Goal: Task Accomplishment & Management: Manage account settings

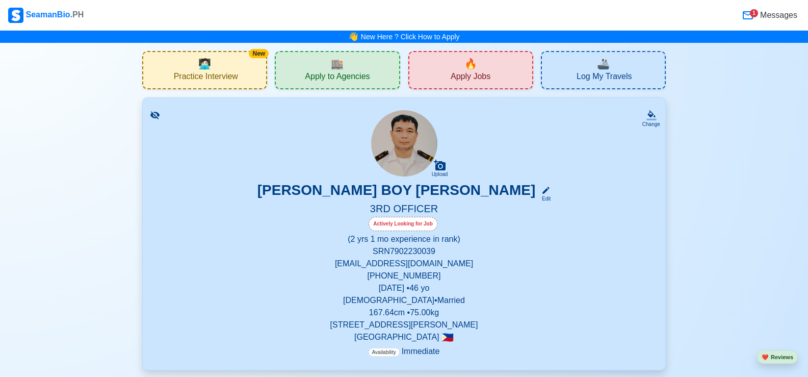
click at [376, 75] on div "🏬 Apply to Agencies" at bounding box center [337, 70] width 125 height 38
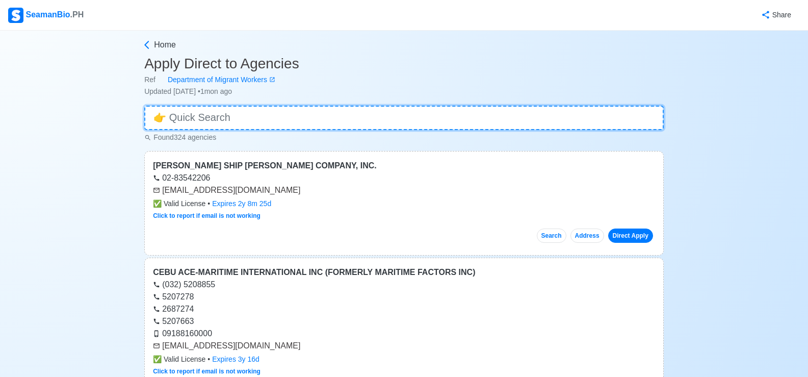
click at [367, 118] on input at bounding box center [403, 118] width 519 height 24
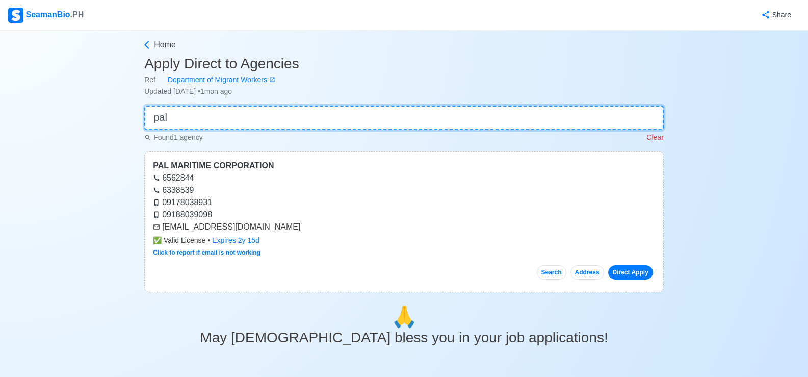
click at [214, 120] on input "pal" at bounding box center [403, 118] width 519 height 24
click at [187, 116] on input "pal" at bounding box center [403, 118] width 519 height 24
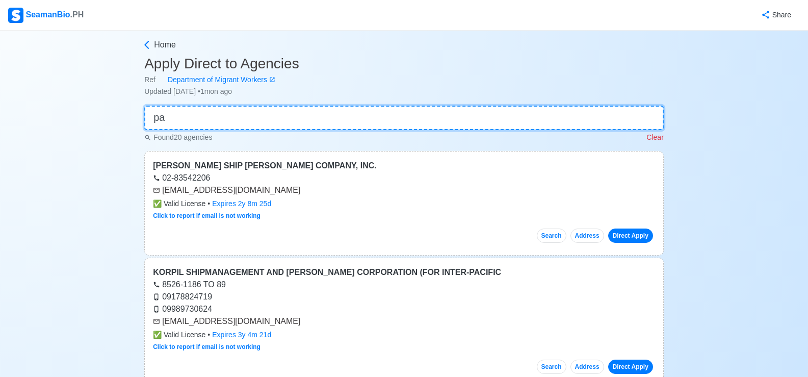
type input "p"
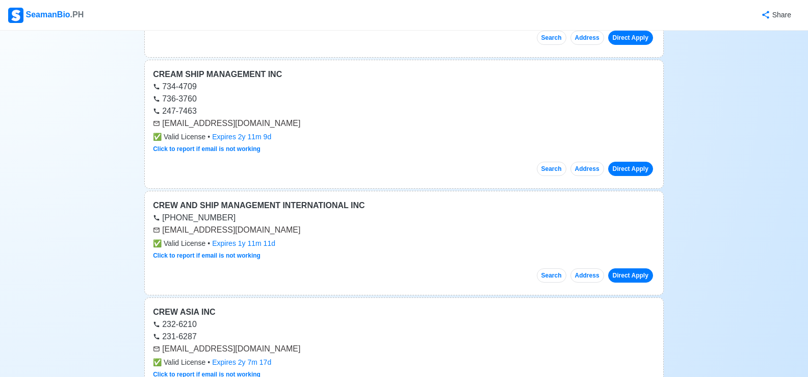
scroll to position [1223, 0]
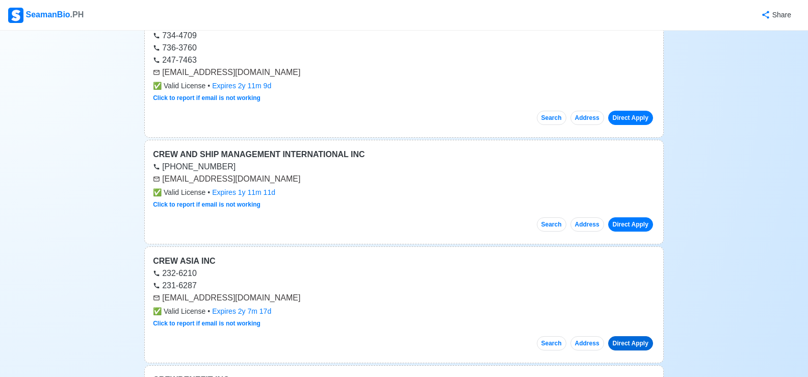
click at [627, 346] on link "Direct Apply" at bounding box center [630, 343] width 45 height 14
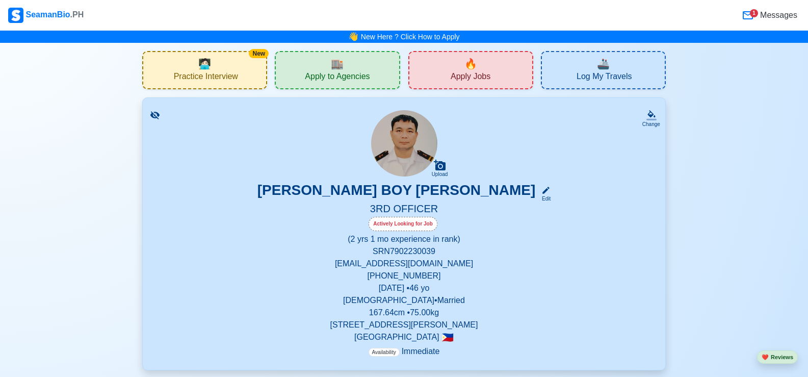
click at [384, 73] on div "🏬 Apply to Agencies" at bounding box center [337, 70] width 125 height 38
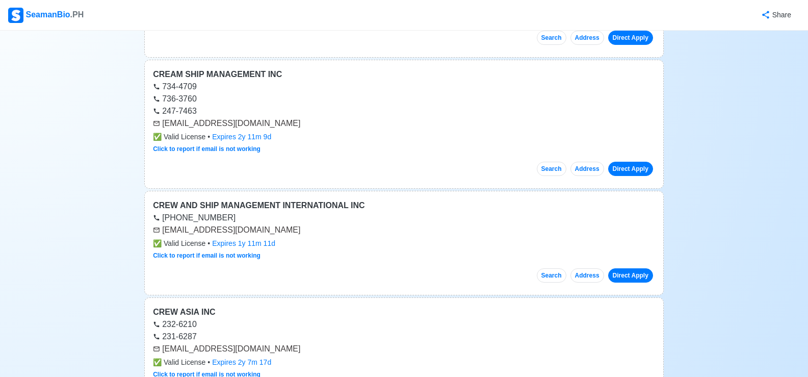
scroll to position [1223, 0]
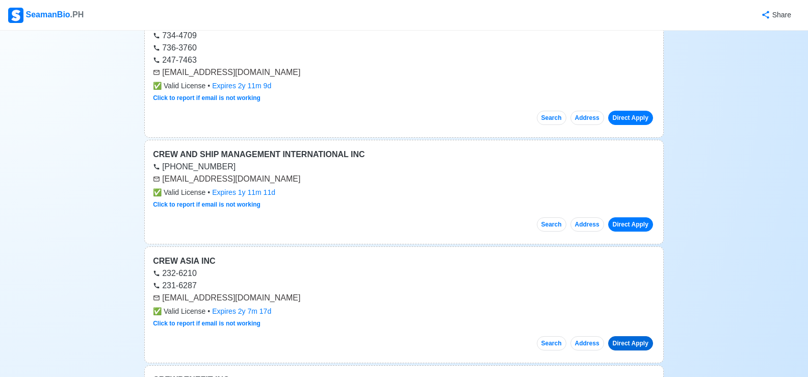
click at [629, 344] on link "Direct Apply" at bounding box center [630, 343] width 45 height 14
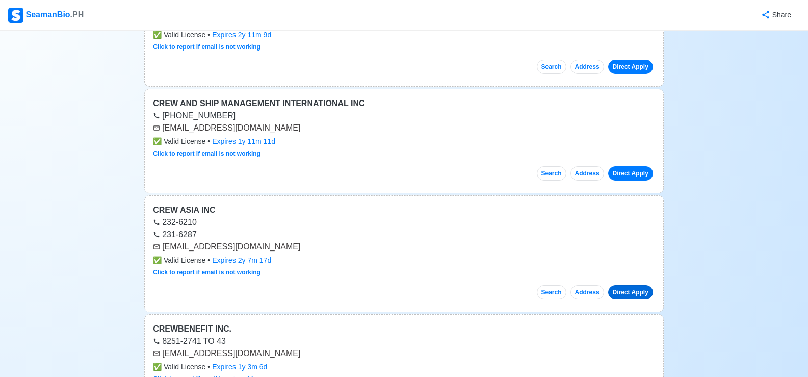
scroll to position [1325, 0]
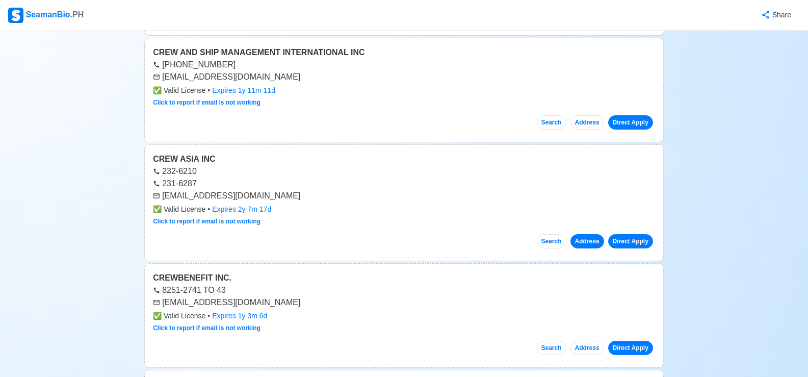
click at [582, 241] on button "Address" at bounding box center [587, 241] width 34 height 14
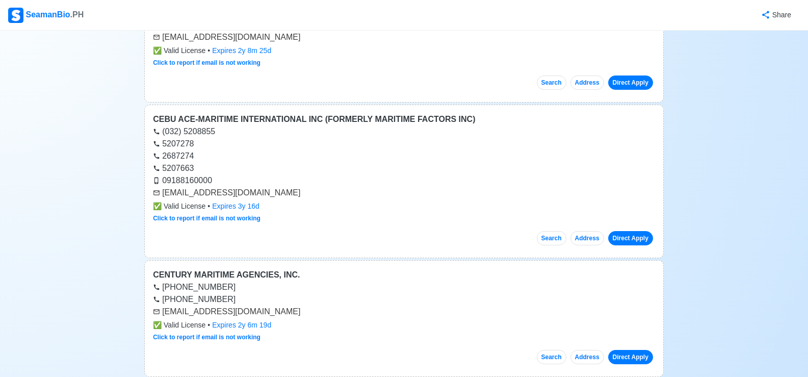
scroll to position [0, 0]
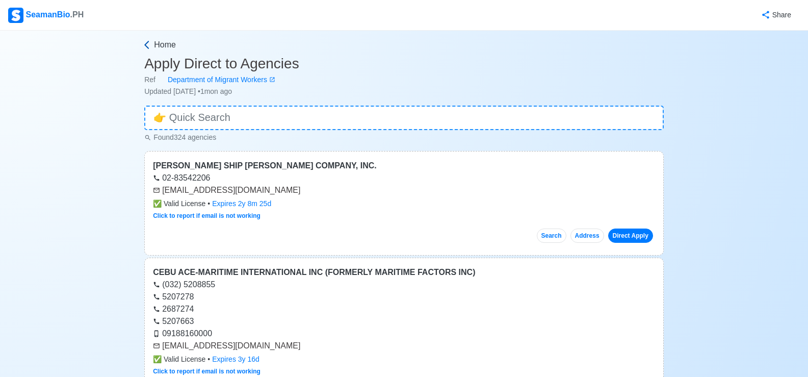
click at [157, 44] on span "Home" at bounding box center [165, 45] width 22 height 12
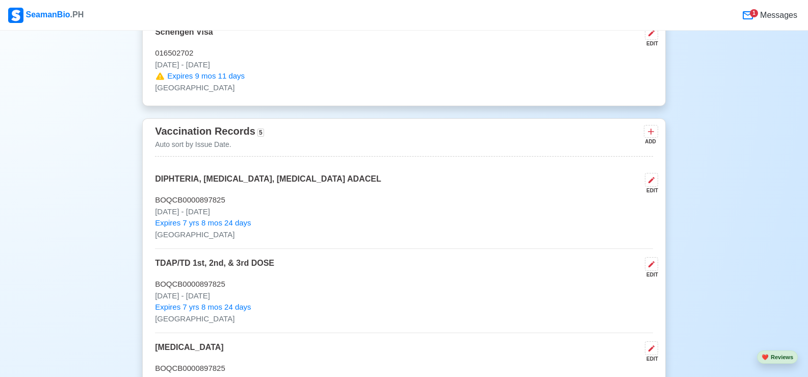
scroll to position [1122, 0]
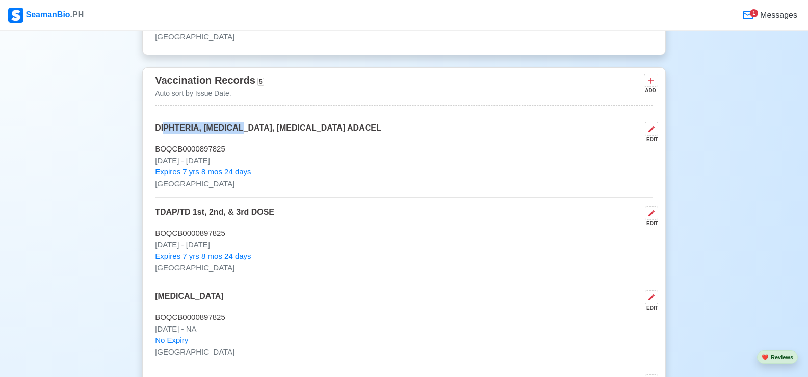
drag, startPoint x: 163, startPoint y: 132, endPoint x: 241, endPoint y: 140, distance: 78.4
click at [241, 140] on p "DIPHTERIA, PERTUSSIS, TETANUS ADACEL" at bounding box center [268, 132] width 226 height 21
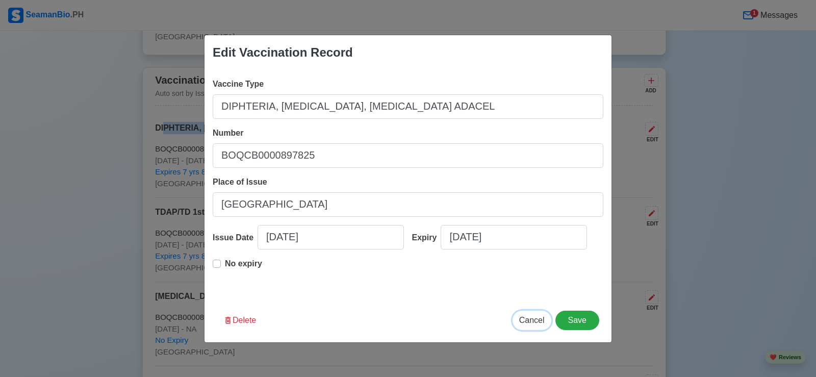
click at [521, 320] on button "Cancel" at bounding box center [531, 319] width 39 height 19
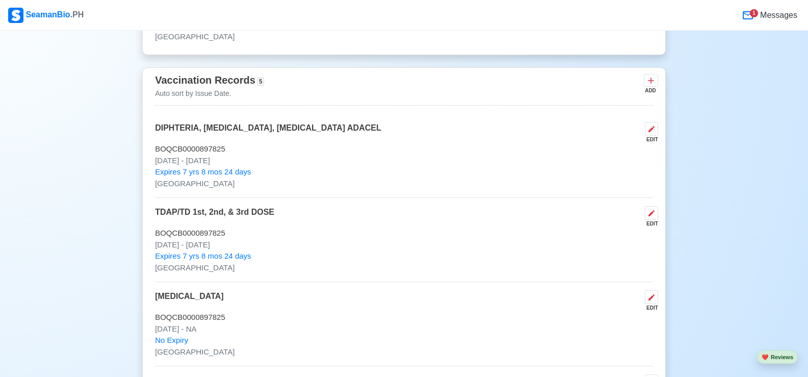
click at [362, 127] on div "DIPHTERIA, PERTUSSIS, TETANUS ADACEL EDIT" at bounding box center [404, 132] width 498 height 21
drag, startPoint x: 363, startPoint y: 130, endPoint x: 147, endPoint y: 131, distance: 216.2
click at [147, 131] on div "Vaccination Records 5 Auto sort by Issue Date. ADD DIPHTERIA, PERTUSSIS, TETANU…" at bounding box center [404, 302] width 524 height 471
copy p "DIPHTERIA, PERTUSSIS, TETANUS ADACEL"
drag, startPoint x: 228, startPoint y: 153, endPoint x: 221, endPoint y: 154, distance: 7.2
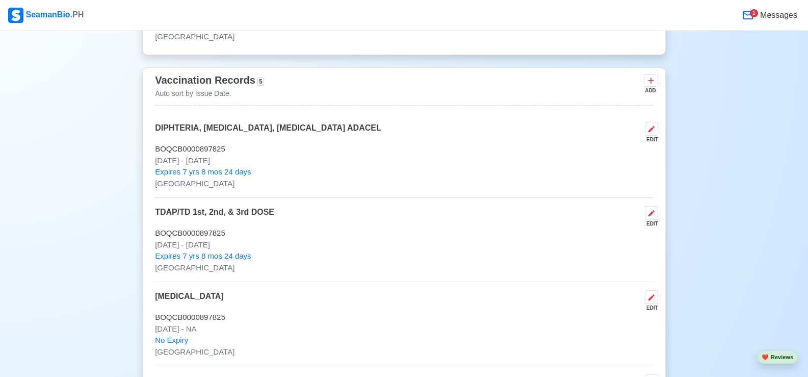
click at [221, 154] on p "BOQCB0000897825" at bounding box center [404, 149] width 498 height 12
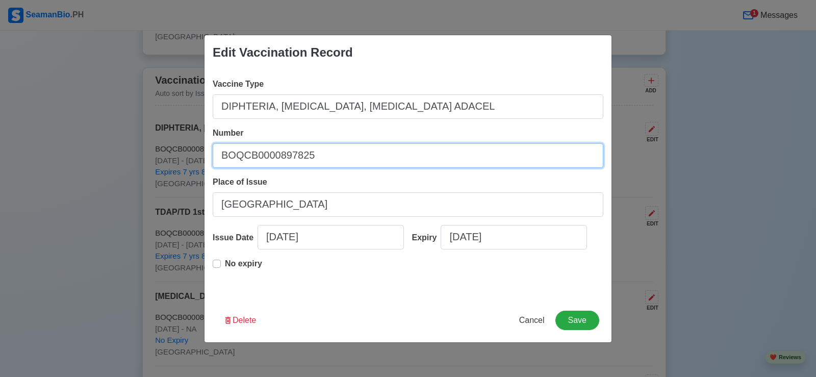
drag, startPoint x: 325, startPoint y: 156, endPoint x: 221, endPoint y: 159, distance: 104.0
click at [221, 159] on input "BOQCB0000897825" at bounding box center [408, 155] width 390 height 24
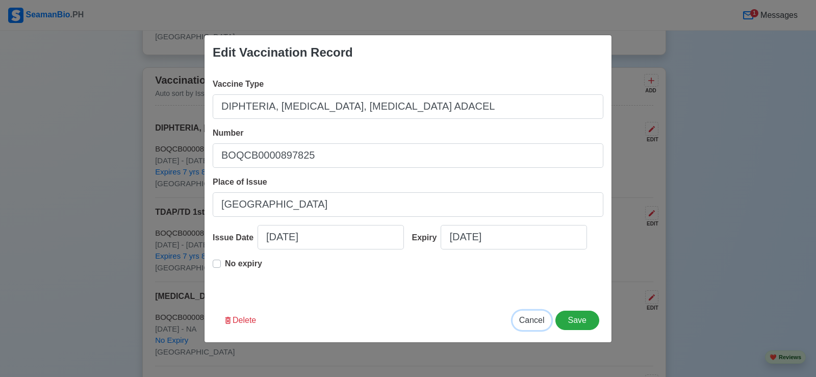
click at [532, 321] on span "Cancel" at bounding box center [531, 320] width 25 height 9
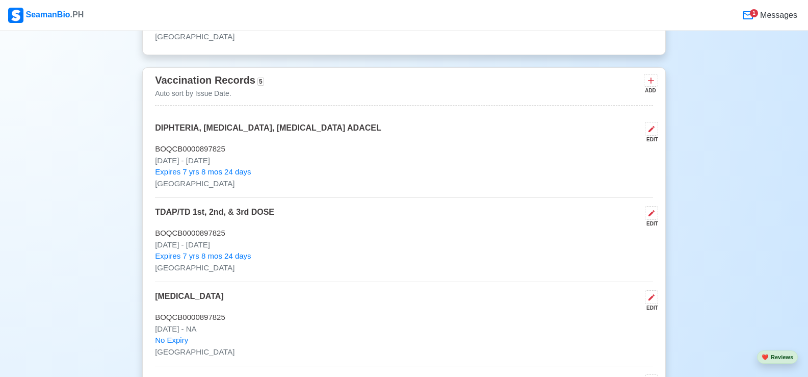
drag, startPoint x: 257, startPoint y: 165, endPoint x: 157, endPoint y: 167, distance: 101.0
click at [157, 167] on p "May 22 2023 - May 22 2033" at bounding box center [404, 161] width 498 height 12
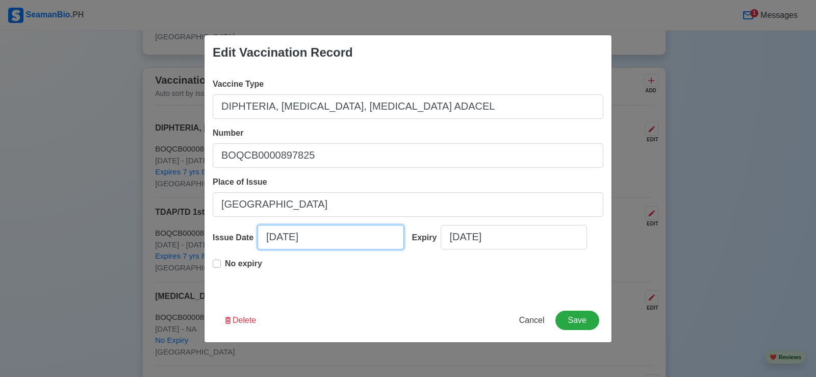
select select "****"
select select "***"
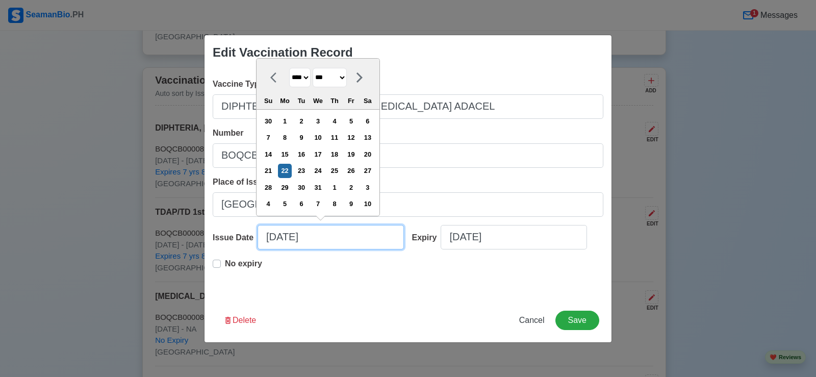
drag, startPoint x: 329, startPoint y: 237, endPoint x: 264, endPoint y: 240, distance: 65.4
click at [264, 240] on input "05/22/2023" at bounding box center [330, 237] width 146 height 24
click at [418, 273] on div "No expiry" at bounding box center [408, 273] width 390 height 33
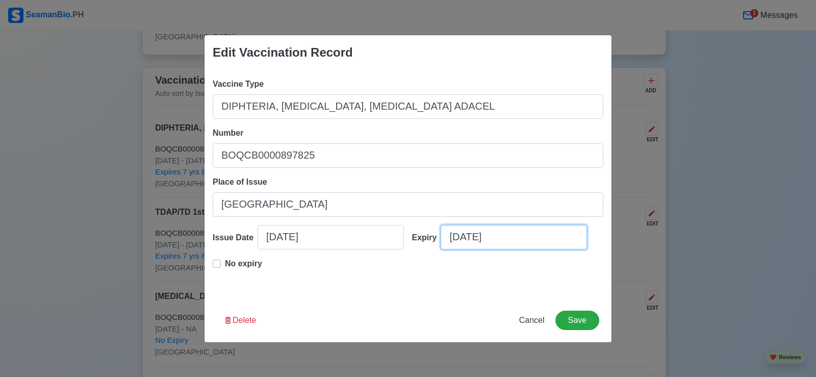
select select "****"
select select "***"
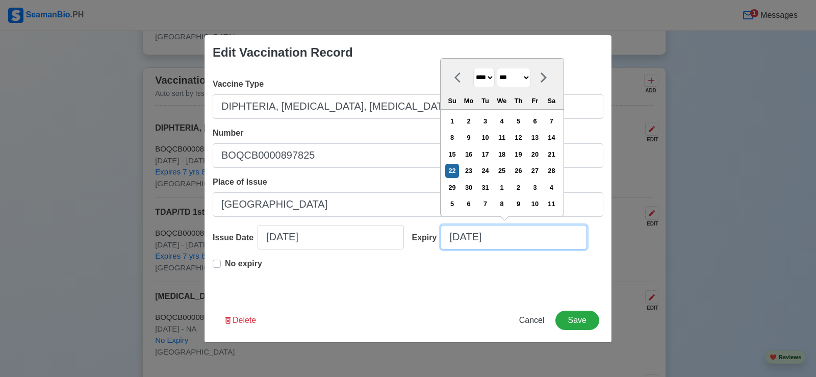
drag, startPoint x: 524, startPoint y: 244, endPoint x: 449, endPoint y: 249, distance: 75.1
click at [449, 249] on input "05/22/2033" at bounding box center [513, 237] width 146 height 24
click at [540, 319] on span "Cancel" at bounding box center [531, 320] width 25 height 9
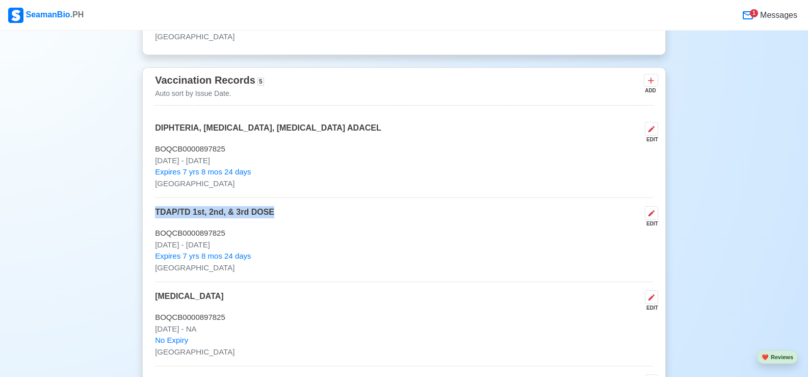
drag, startPoint x: 290, startPoint y: 215, endPoint x: 153, endPoint y: 216, distance: 137.1
click at [153, 216] on div "Vaccination Records 5 Auto sort by Issue Date. ADD DIPHTERIA, PERTUSSIS, TETANU…" at bounding box center [404, 302] width 524 height 471
copy p "TDAP/TD 1st, 2nd, & 3rd DOSE"
drag, startPoint x: 233, startPoint y: 236, endPoint x: 156, endPoint y: 236, distance: 77.5
click at [156, 236] on p "BOQCB0000897825" at bounding box center [404, 233] width 498 height 12
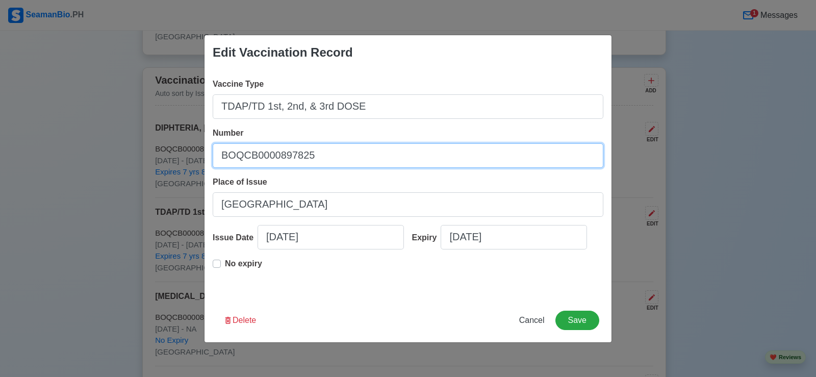
drag, startPoint x: 321, startPoint y: 157, endPoint x: 221, endPoint y: 170, distance: 100.7
click at [221, 170] on div "Vaccine Type TDAP/TD 1st, 2nd, & 3rd DOSE Number BOQCB0000897825 Place of Issue…" at bounding box center [407, 184] width 407 height 228
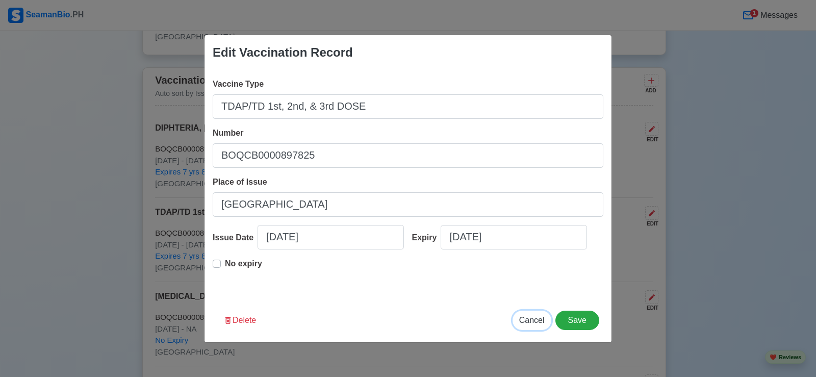
click at [535, 319] on span "Cancel" at bounding box center [531, 320] width 25 height 9
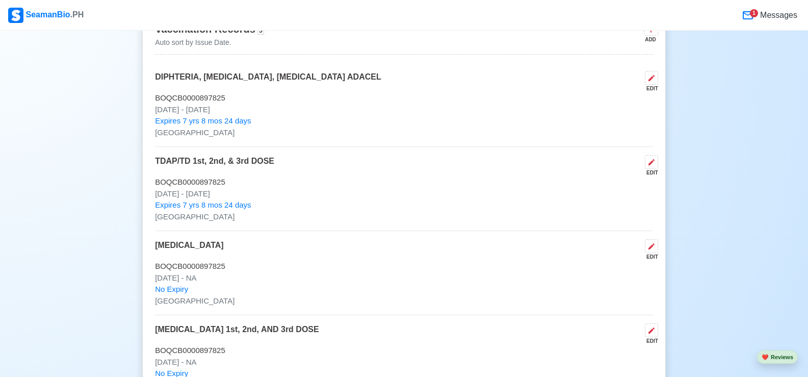
scroll to position [1223, 0]
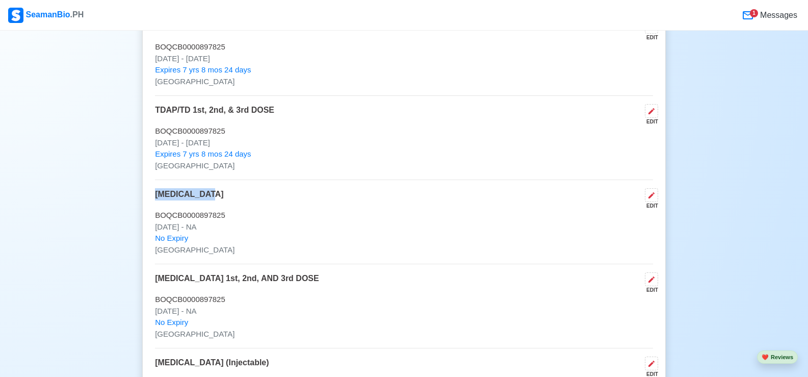
drag, startPoint x: 216, startPoint y: 200, endPoint x: 155, endPoint y: 196, distance: 60.8
click at [155, 196] on div "Yellow Fever EDIT" at bounding box center [404, 198] width 498 height 21
copy p "Yellow Fever"
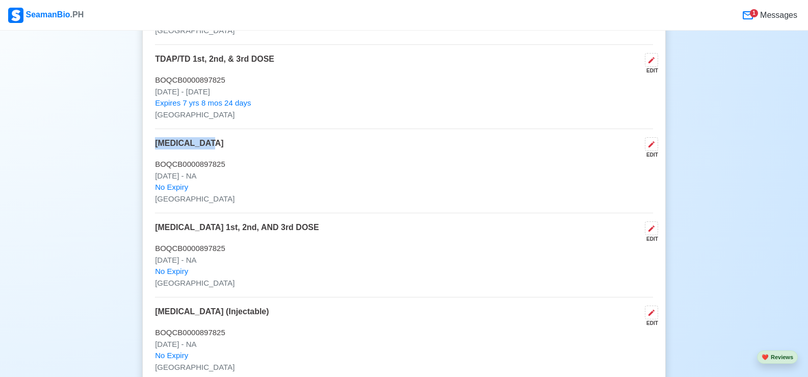
scroll to position [1325, 0]
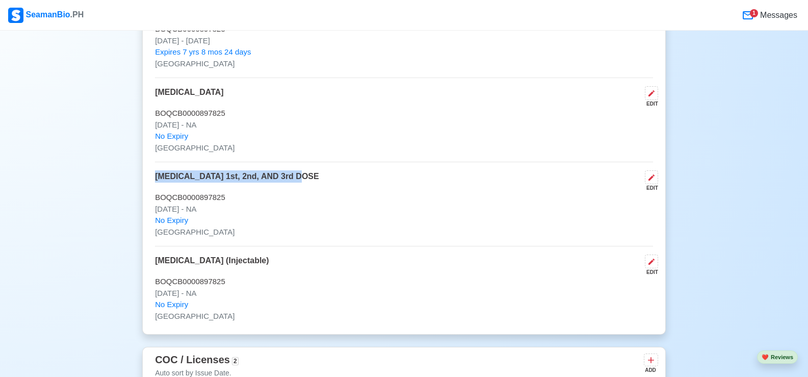
drag, startPoint x: 158, startPoint y: 179, endPoint x: 316, endPoint y: 182, distance: 158.1
click at [316, 182] on div "HEPATITIS B 1st, 2nd, AND 3rd DOSE EDIT" at bounding box center [404, 180] width 498 height 21
copy p "HEPATITIS B 1st, 2nd, AND 3rd DOSE"
drag, startPoint x: 158, startPoint y: 215, endPoint x: 171, endPoint y: 215, distance: 13.3
click at [171, 215] on p "Feb 13 2020 - NA" at bounding box center [404, 209] width 498 height 12
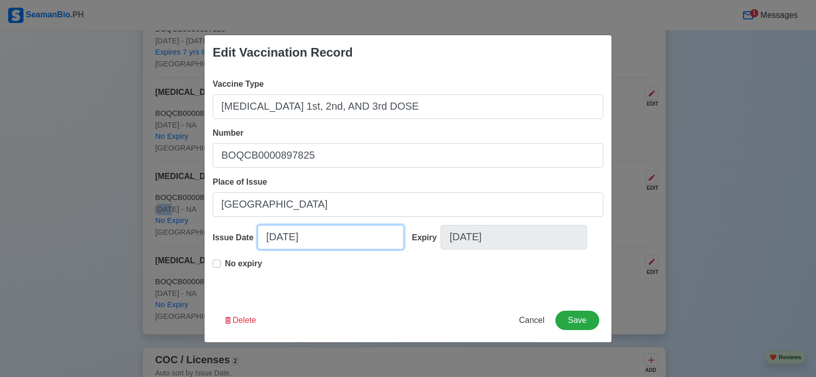
select select "****"
select select "********"
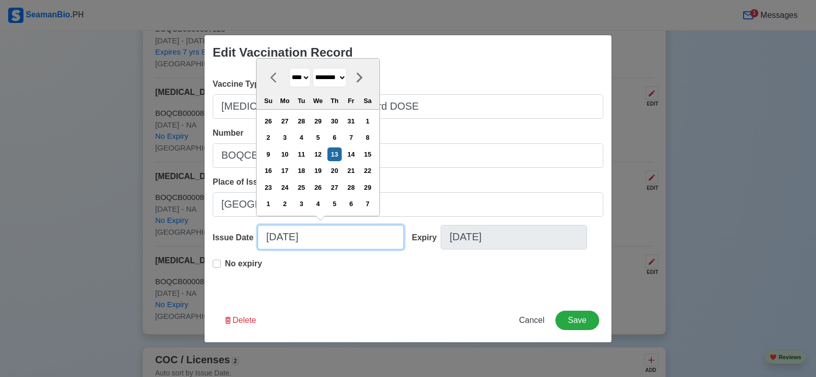
drag, startPoint x: 269, startPoint y: 237, endPoint x: 278, endPoint y: 238, distance: 9.7
click at [278, 238] on input "02/13/2020" at bounding box center [330, 237] width 146 height 24
drag, startPoint x: 265, startPoint y: 238, endPoint x: 320, endPoint y: 251, distance: 57.1
click at [319, 245] on input "02/13/2020" at bounding box center [330, 237] width 146 height 24
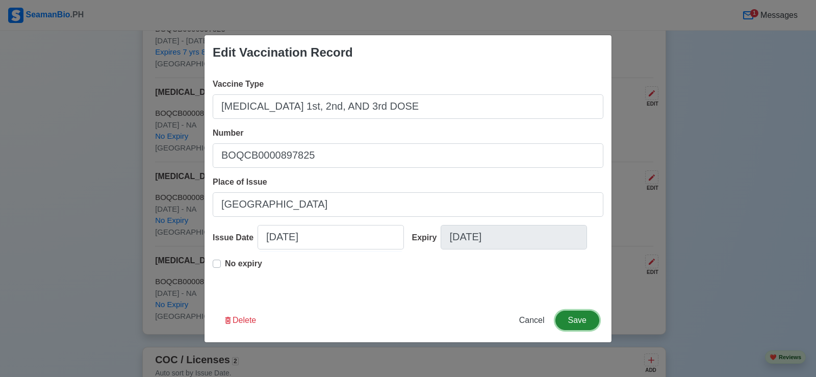
click at [578, 323] on button "Save" at bounding box center [577, 319] width 44 height 19
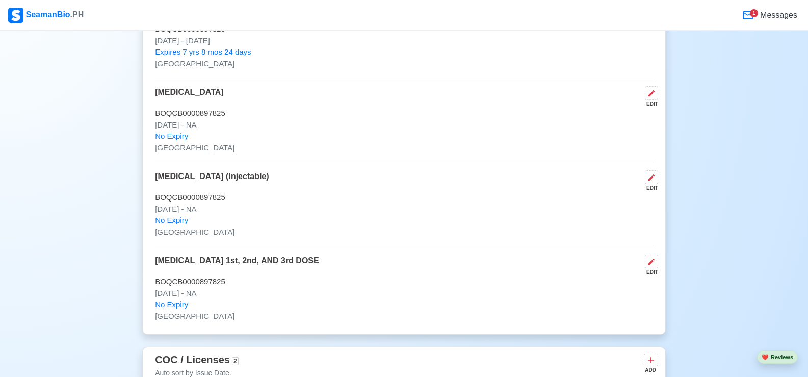
drag, startPoint x: 219, startPoint y: 298, endPoint x: 152, endPoint y: 293, distance: 67.0
click at [152, 294] on div "Vaccination Records 5 Auto sort by Issue Date. ADD DIPHTERIA, PERTUSSIS, TETANU…" at bounding box center [404, 98] width 524 height 471
copy p "Feb 13 2020 - NA"
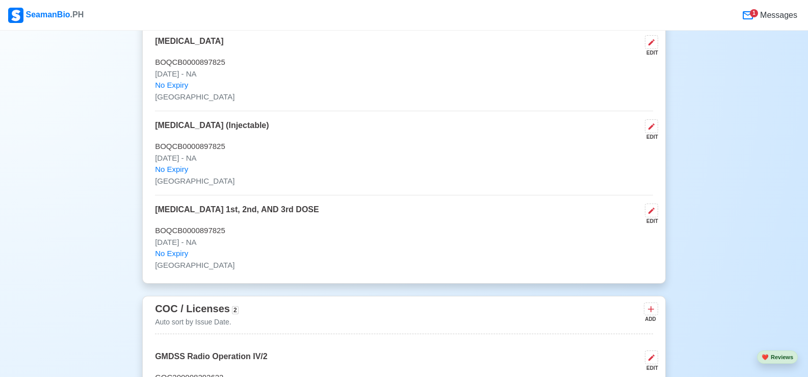
scroll to position [1427, 0]
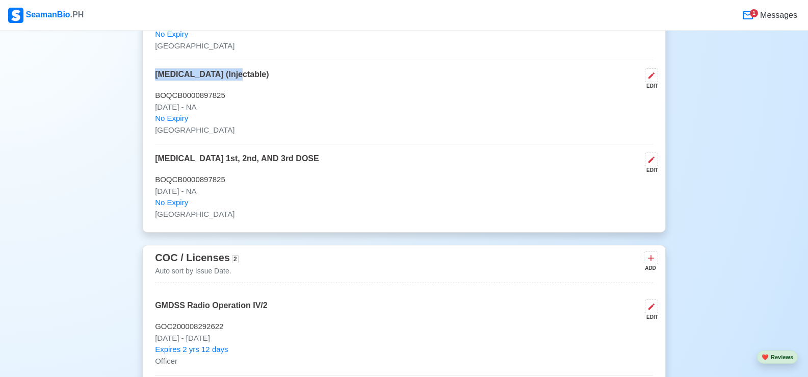
drag, startPoint x: 247, startPoint y: 81, endPoint x: 156, endPoint y: 80, distance: 91.3
click at [156, 80] on div "TYPHOID (Injectable) EDIT" at bounding box center [404, 78] width 498 height 21
copy p "TYPHOID (Injectable)"
drag, startPoint x: 215, startPoint y: 111, endPoint x: 155, endPoint y: 113, distance: 59.2
click at [155, 113] on p "Feb 13 2020 - NA" at bounding box center [404, 107] width 498 height 12
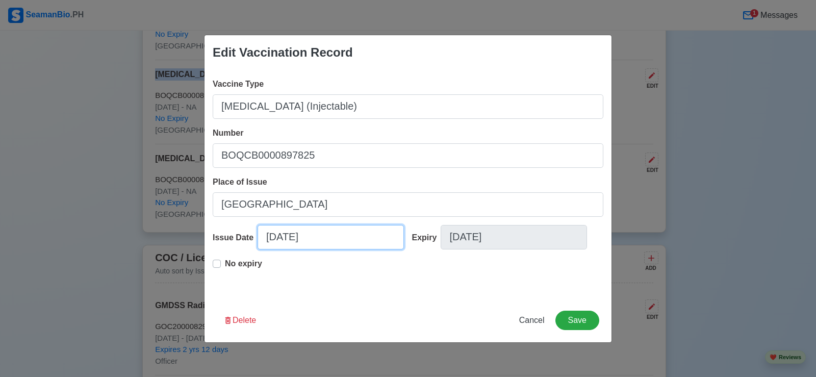
select select "****"
select select "********"
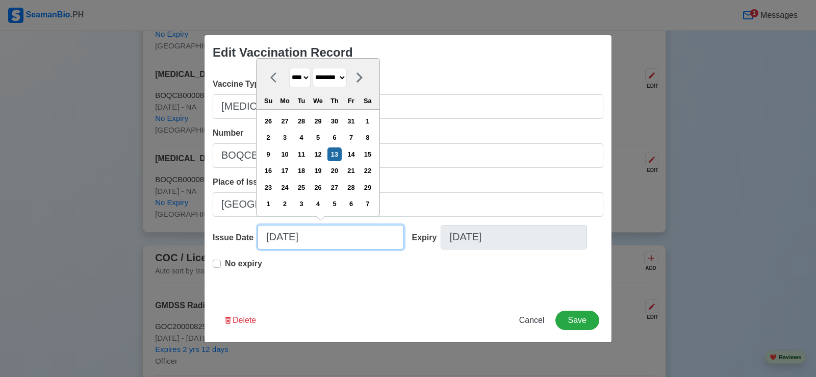
drag, startPoint x: 330, startPoint y: 240, endPoint x: 266, endPoint y: 239, distance: 64.2
click at [266, 239] on input "02/13/2020" at bounding box center [330, 237] width 146 height 24
click at [534, 319] on span "Cancel" at bounding box center [531, 320] width 25 height 9
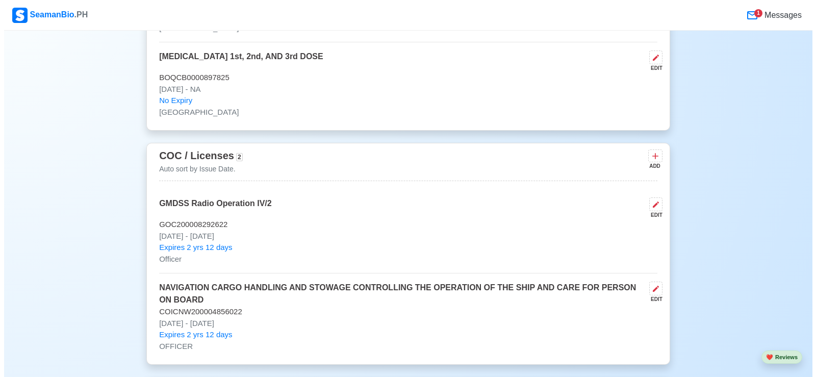
scroll to position [1580, 0]
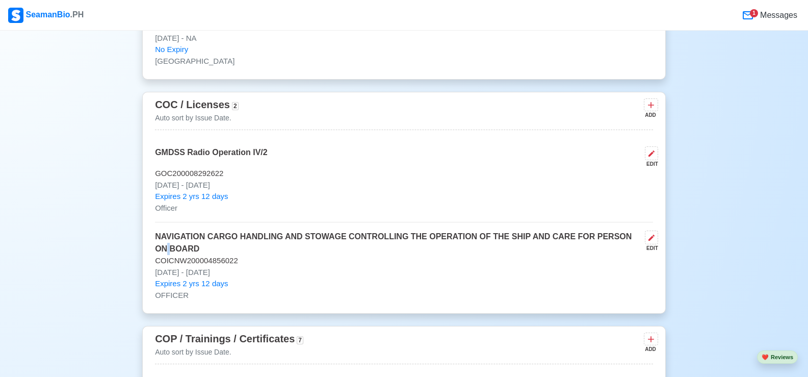
drag, startPoint x: 633, startPoint y: 241, endPoint x: 155, endPoint y: 252, distance: 477.8
click at [155, 252] on p "NAVIGATION CARGO HANDLING AND STOWAGE CONTROLLING THE OPERATION OF THE SHIP AND…" at bounding box center [398, 242] width 486 height 24
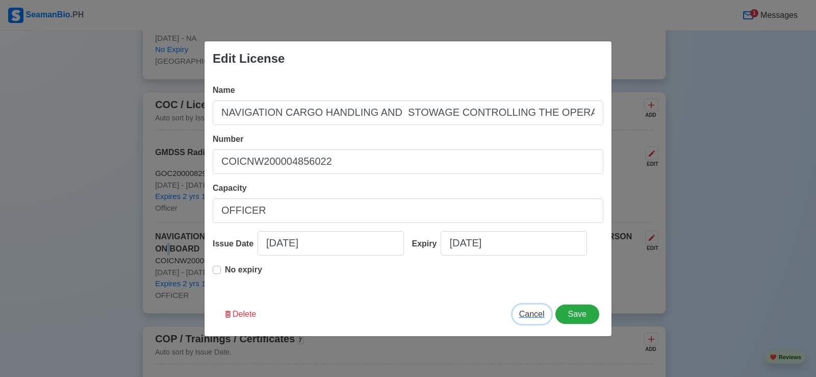
click at [537, 319] on button "Cancel" at bounding box center [531, 313] width 39 height 19
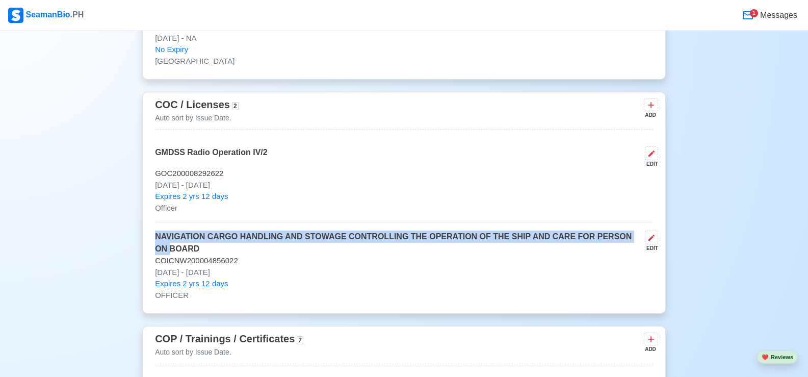
drag, startPoint x: 156, startPoint y: 235, endPoint x: 157, endPoint y: 258, distance: 23.5
click at [157, 255] on p "NAVIGATION CARGO HANDLING AND STOWAGE CONTROLLING THE OPERATION OF THE SHIP AND…" at bounding box center [398, 242] width 486 height 24
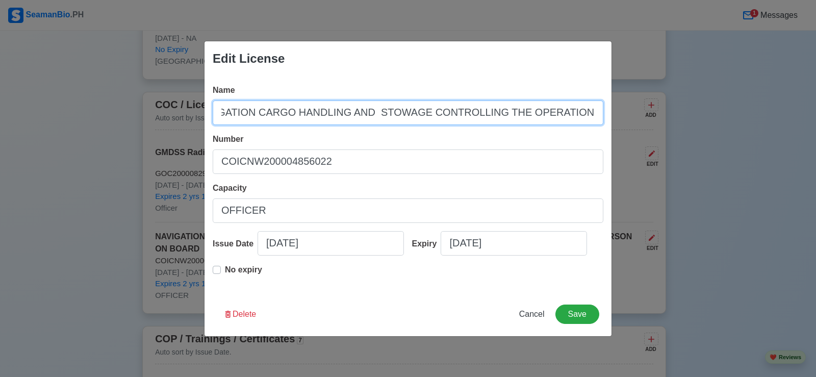
scroll to position [0, 228]
drag, startPoint x: 218, startPoint y: 110, endPoint x: 629, endPoint y: 135, distance: 411.6
click at [629, 135] on div "Edit License Name NAVIGATION CARGO HANDLING AND STOWAGE CONTROLLING THE OPERATI…" at bounding box center [408, 188] width 816 height 377
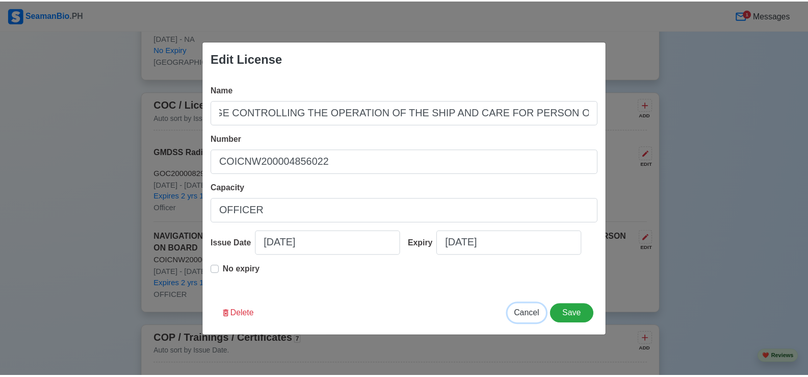
scroll to position [0, 0]
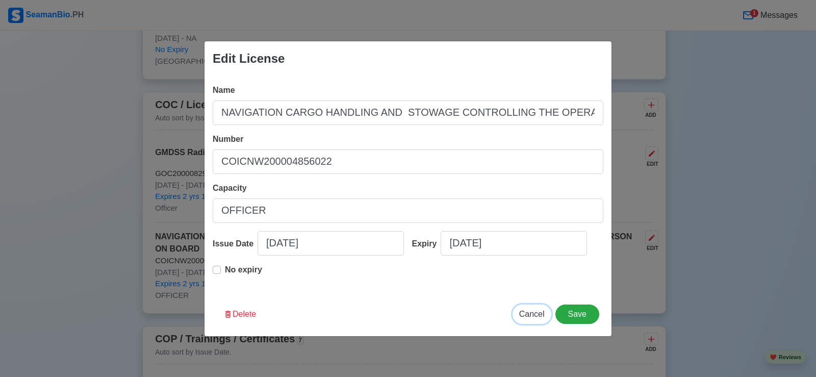
click at [539, 315] on span "Cancel" at bounding box center [531, 313] width 25 height 9
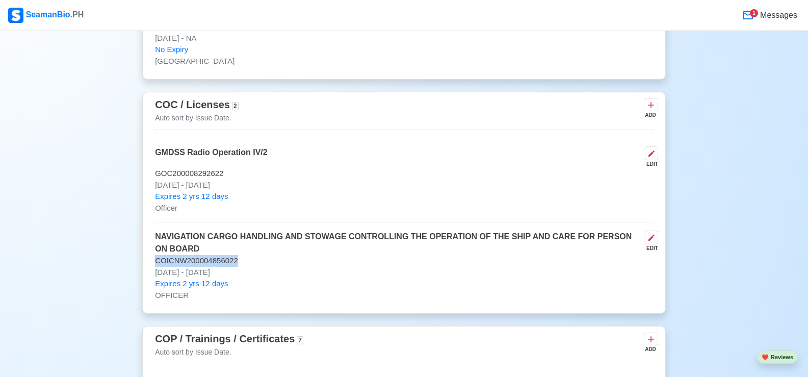
drag, startPoint x: 243, startPoint y: 264, endPoint x: 153, endPoint y: 266, distance: 89.7
click at [153, 266] on div "COC / Licenses 2 Auto sort by Issue Date. ADD GMDSS Radio Operation IV/2 EDIT G…" at bounding box center [404, 203] width 524 height 222
copy p "COICNW200004856022"
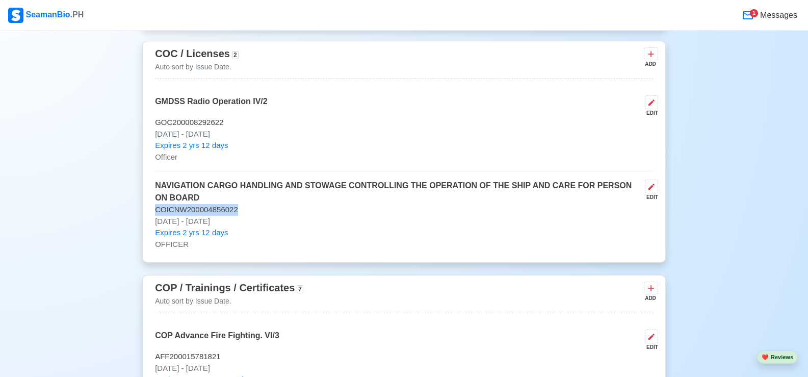
drag, startPoint x: 250, startPoint y: 223, endPoint x: 165, endPoint y: 220, distance: 84.7
click at [154, 226] on div "COC / Licenses 2 Auto sort by Issue Date. ADD GMDSS Radio Operation IV/2 EDIT G…" at bounding box center [404, 152] width 524 height 222
copy p "Sep 09 2022 - Sep 09 2027"
drag, startPoint x: 275, startPoint y: 107, endPoint x: 154, endPoint y: 111, distance: 120.9
click at [154, 111] on div "COC / Licenses 2 Auto sort by Issue Date. ADD GMDSS Radio Operation IV/2 EDIT G…" at bounding box center [404, 152] width 524 height 222
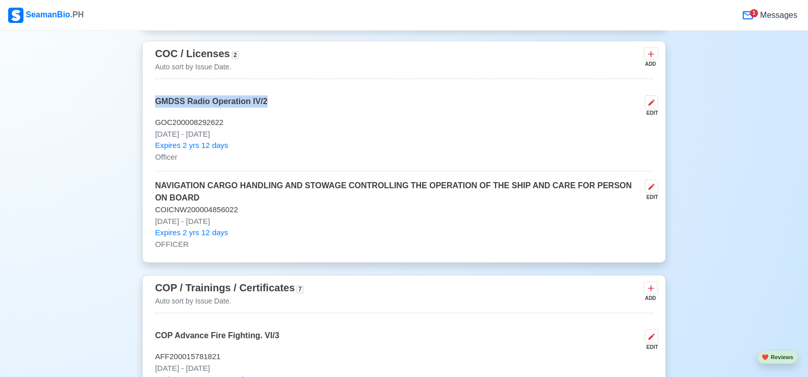
copy p "GMDSS Radio Operation IV/2"
drag, startPoint x: 229, startPoint y: 126, endPoint x: 157, endPoint y: 125, distance: 72.9
click at [157, 125] on p "GOC200008292622" at bounding box center [404, 123] width 498 height 12
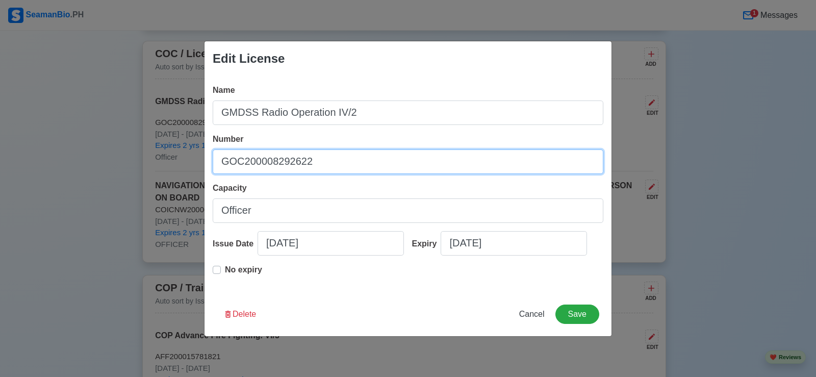
drag, startPoint x: 331, startPoint y: 166, endPoint x: 217, endPoint y: 169, distance: 113.7
click at [217, 169] on input "GOC200008292622" at bounding box center [408, 161] width 390 height 24
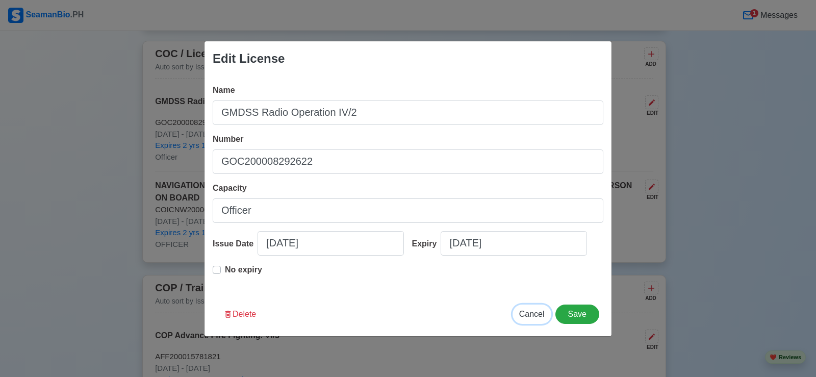
click at [529, 309] on span "Cancel" at bounding box center [531, 313] width 25 height 9
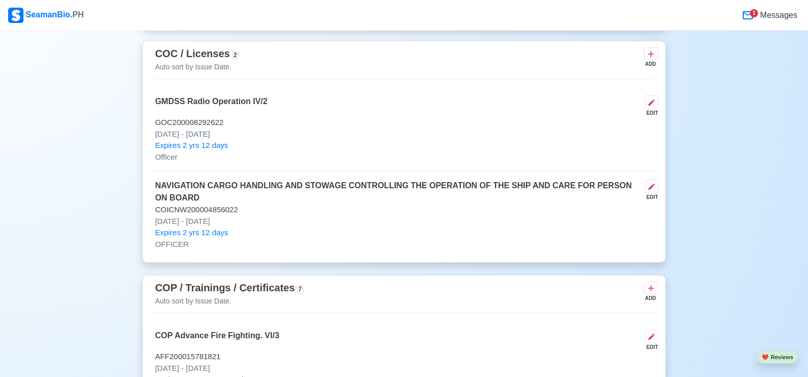
drag, startPoint x: 252, startPoint y: 137, endPoint x: 154, endPoint y: 135, distance: 97.4
click at [154, 135] on div "COC / Licenses 2 Auto sort by Issue Date. ADD GMDSS Radio Operation IV/2 EDIT G…" at bounding box center [404, 152] width 524 height 222
copy p "Sep 09 2022 - Sep 09 2027"
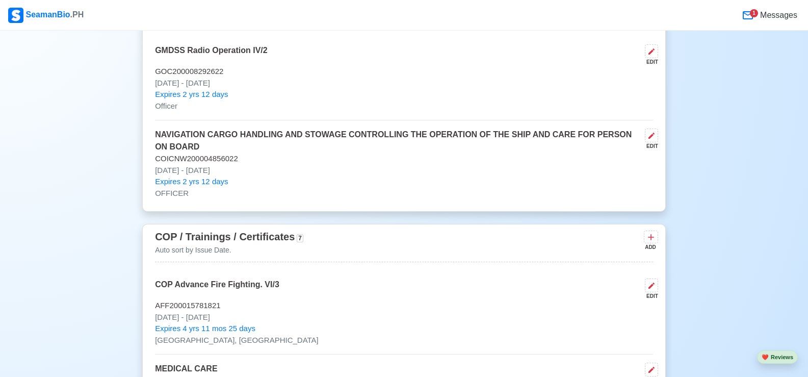
scroll to position [1733, 0]
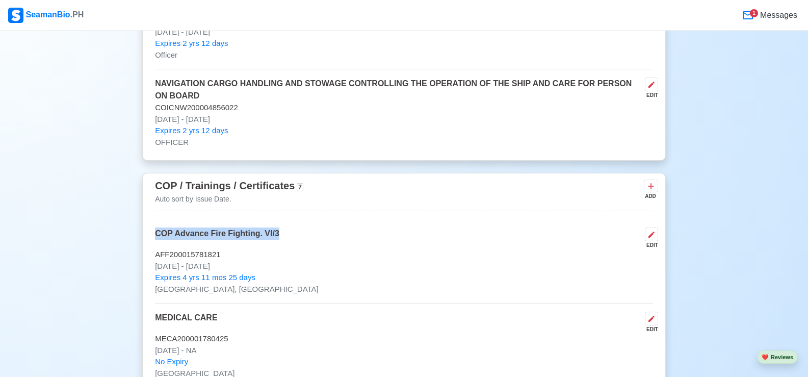
drag, startPoint x: 286, startPoint y: 239, endPoint x: 150, endPoint y: 241, distance: 135.6
drag, startPoint x: 225, startPoint y: 258, endPoint x: 153, endPoint y: 260, distance: 71.9
drag, startPoint x: 264, startPoint y: 273, endPoint x: 155, endPoint y: 270, distance: 108.1
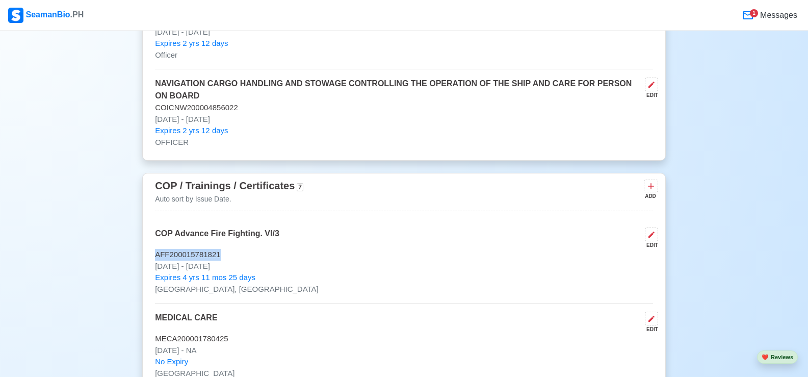
click at [155, 270] on p "Aug 22 2025 - Aug 22 2030" at bounding box center [404, 267] width 498 height 12
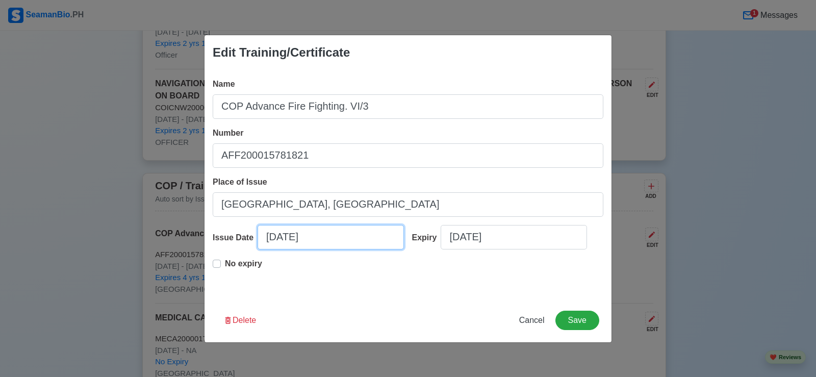
select select "****"
select select "******"
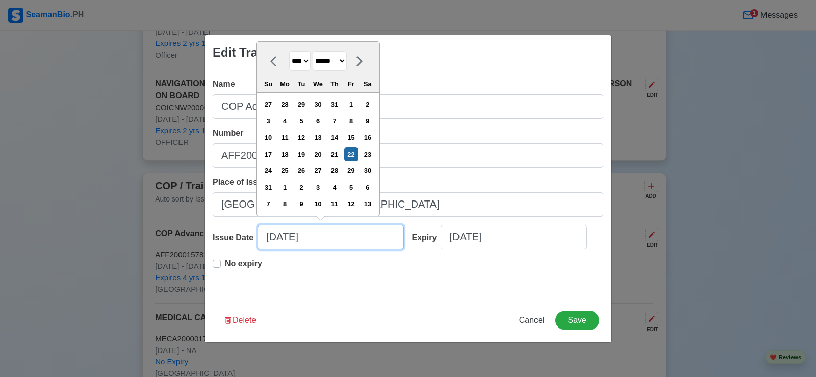
drag, startPoint x: 376, startPoint y: 235, endPoint x: 262, endPoint y: 238, distance: 114.2
click at [262, 238] on input "08/22/2025" at bounding box center [330, 237] width 146 height 24
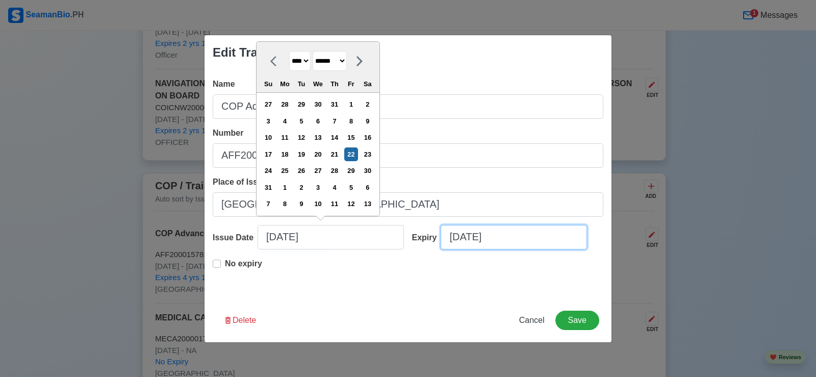
select select "****"
select select "******"
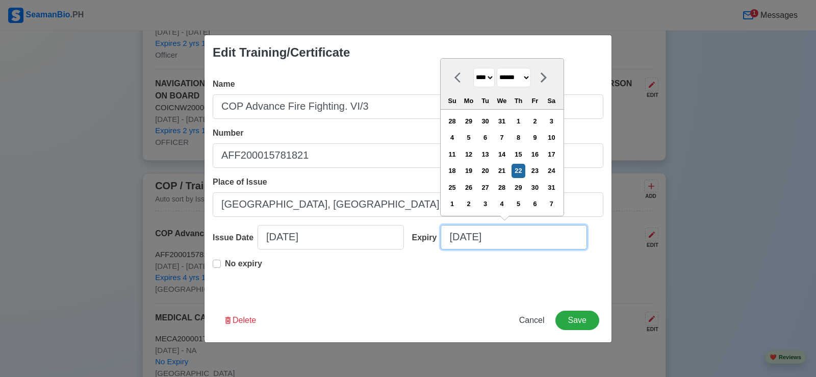
drag, startPoint x: 508, startPoint y: 239, endPoint x: 447, endPoint y: 242, distance: 61.3
click at [447, 242] on input "08/22/2030" at bounding box center [513, 237] width 146 height 24
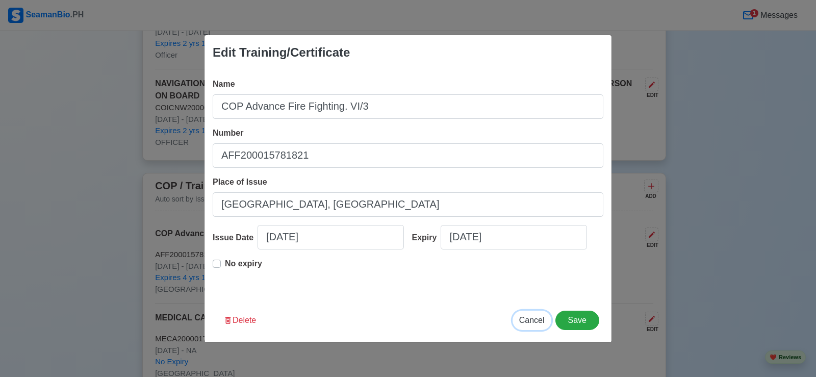
click at [530, 321] on span "Cancel" at bounding box center [531, 320] width 25 height 9
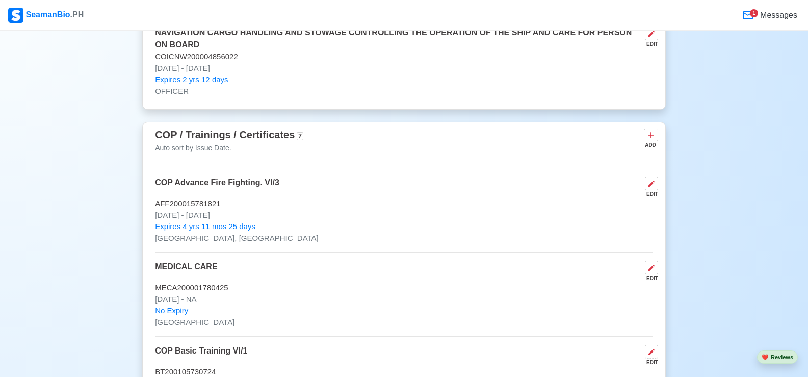
scroll to position [1835, 0]
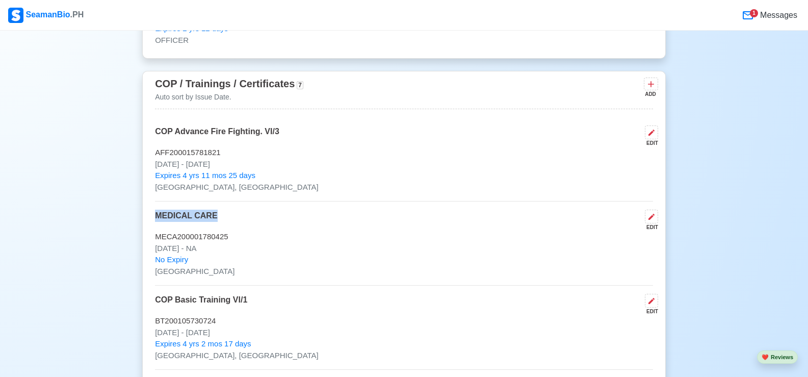
drag, startPoint x: 226, startPoint y: 221, endPoint x: 152, endPoint y: 221, distance: 74.4
drag, startPoint x: 229, startPoint y: 239, endPoint x: 152, endPoint y: 242, distance: 76.5
drag, startPoint x: 220, startPoint y: 252, endPoint x: 150, endPoint y: 255, distance: 69.4
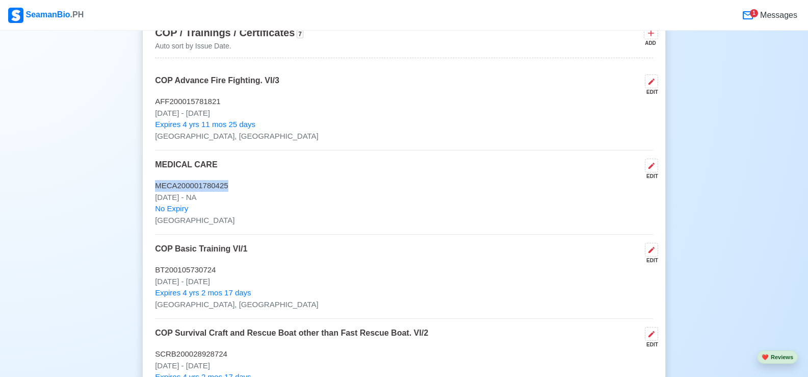
scroll to position [1937, 0]
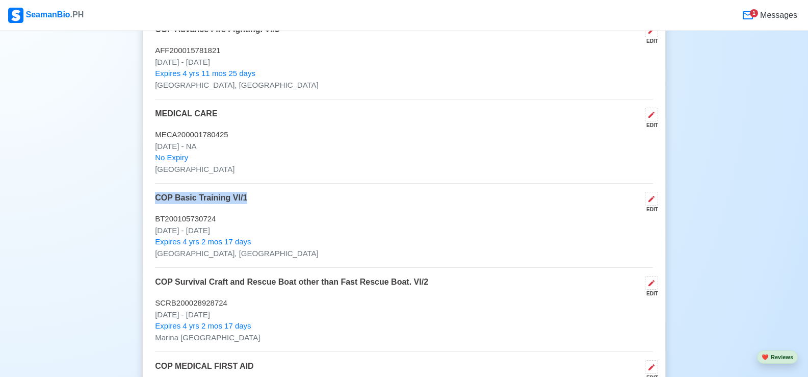
drag, startPoint x: 255, startPoint y: 206, endPoint x: 155, endPoint y: 211, distance: 100.0
click at [155, 211] on div "COP Basic Training VI/1 EDIT" at bounding box center [404, 202] width 498 height 21
drag, startPoint x: 226, startPoint y: 225, endPoint x: 153, endPoint y: 225, distance: 73.4
click at [153, 225] on div "COP / Trainings / Certificates 7 Auto sort by Issue Date. ADD COP Advance Fire …" at bounding box center [404, 288] width 524 height 639
drag, startPoint x: 259, startPoint y: 237, endPoint x: 153, endPoint y: 236, distance: 106.5
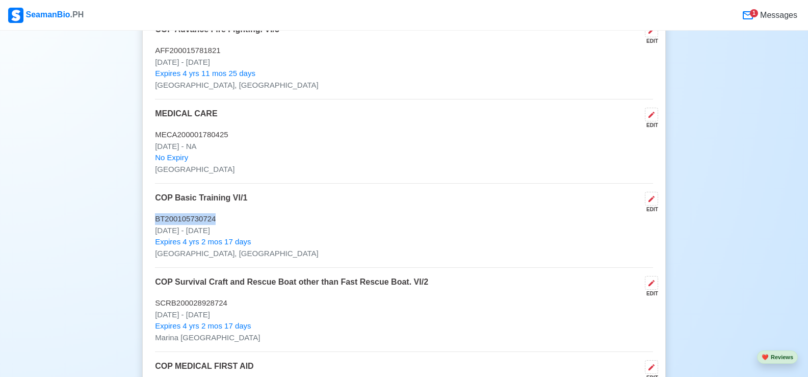
click at [153, 236] on div "COP / Trainings / Certificates 7 Auto sort by Issue Date. ADD COP Advance Fire …" at bounding box center [404, 288] width 524 height 639
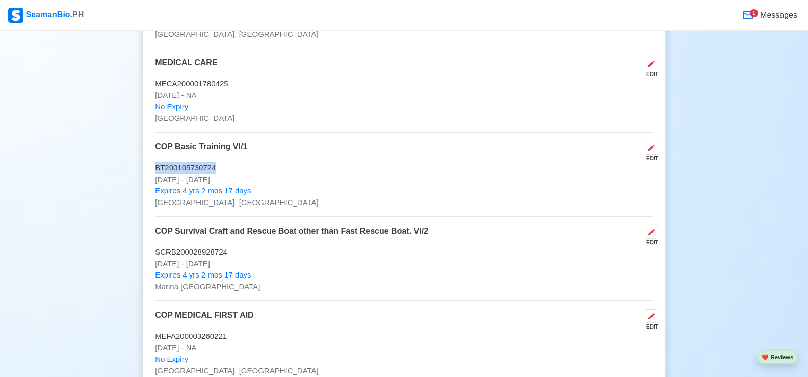
scroll to position [2039, 0]
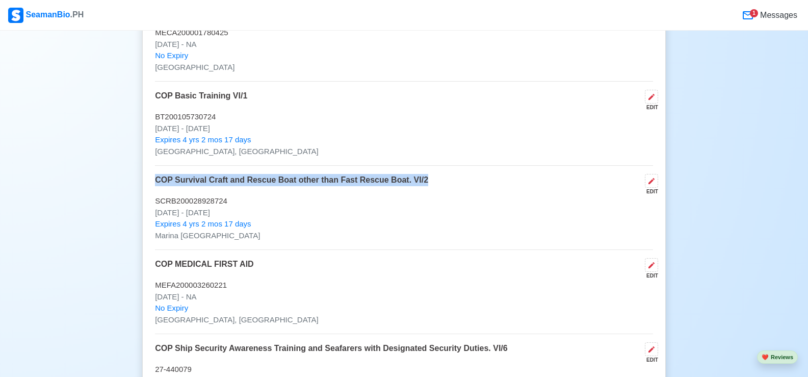
drag, startPoint x: 431, startPoint y: 190, endPoint x: 155, endPoint y: 181, distance: 275.9
click at [155, 181] on div "COP Survival Craft and Rescue Boat other than Fast Rescue Boat. VI/2 EDIT" at bounding box center [404, 184] width 498 height 21
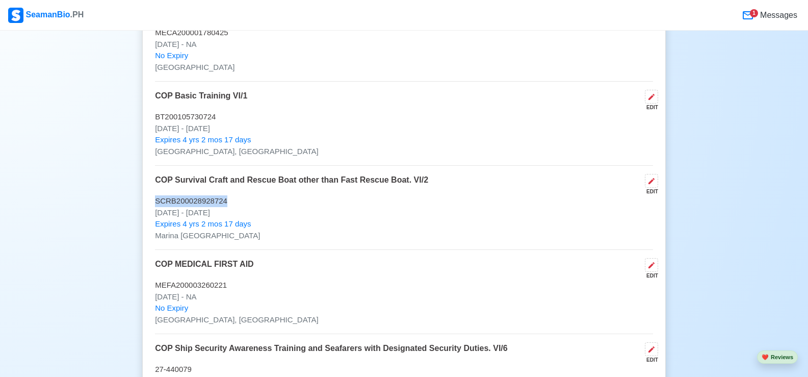
drag, startPoint x: 235, startPoint y: 205, endPoint x: 153, endPoint y: 205, distance: 81.6
click at [153, 205] on div "COP / Trainings / Certificates 7 Auto sort by Issue Date. ADD COP Advance Fire …" at bounding box center [404, 186] width 524 height 639
drag, startPoint x: 250, startPoint y: 219, endPoint x: 155, endPoint y: 218, distance: 95.3
click at [155, 218] on p "Nov 14 2024 - Nov 14 2029" at bounding box center [404, 213] width 498 height 12
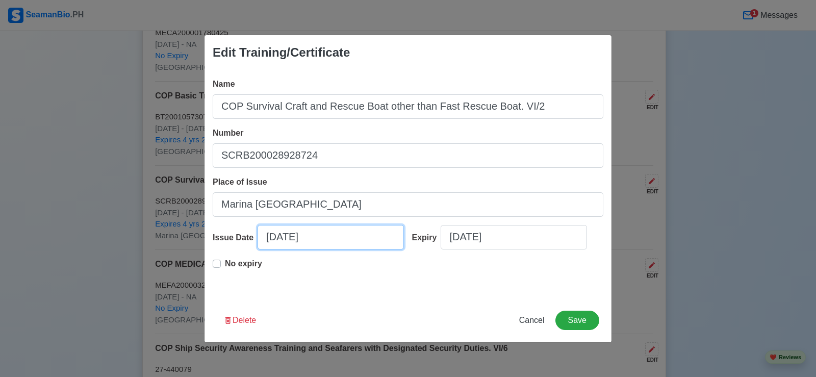
select select "****"
select select "********"
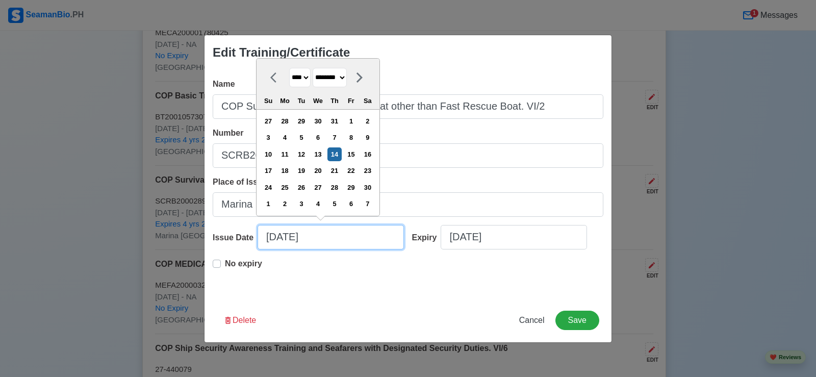
drag, startPoint x: 327, startPoint y: 237, endPoint x: 258, endPoint y: 238, distance: 68.8
click at [258, 238] on input "11/14/2024" at bounding box center [330, 237] width 146 height 24
paste input "SCRB2000289287"
type input "11/14/2024"
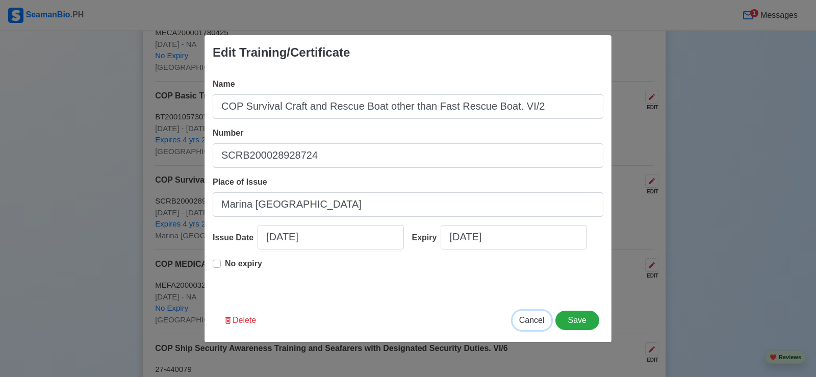
click at [533, 320] on span "Cancel" at bounding box center [531, 320] width 25 height 9
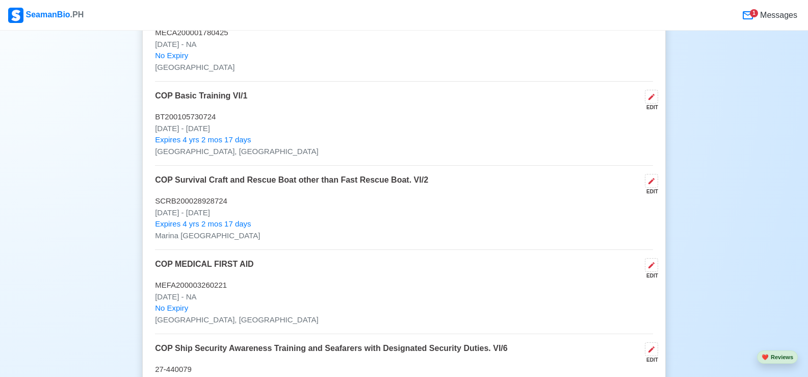
drag, startPoint x: 261, startPoint y: 217, endPoint x: 158, endPoint y: 219, distance: 103.0
click at [158, 219] on p "Nov 14 2024 - Nov 14 2029" at bounding box center [404, 213] width 498 height 12
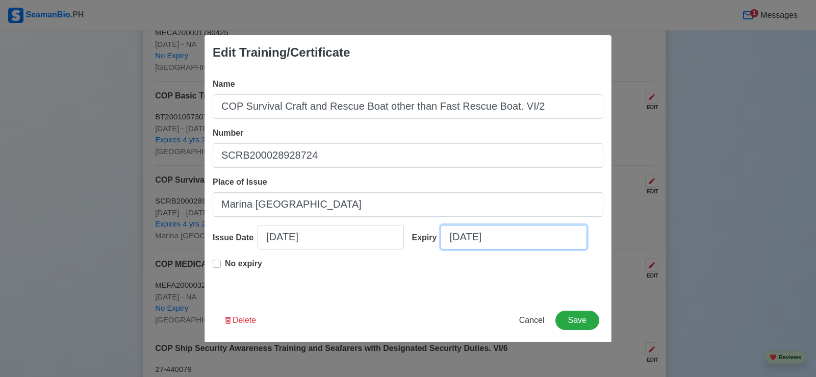
select select "****"
select select "********"
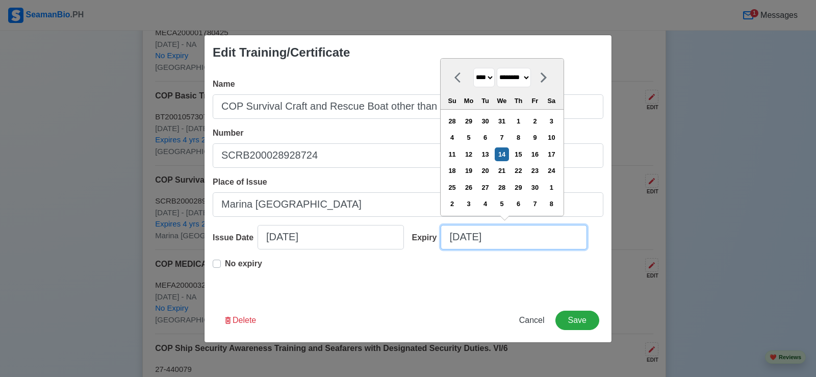
drag, startPoint x: 518, startPoint y: 241, endPoint x: 435, endPoint y: 246, distance: 83.3
click at [435, 246] on div "Expiry 11/14/2029 **** **** **** **** **** **** **** **** **** **** **** **** *…" at bounding box center [503, 241] width 199 height 33
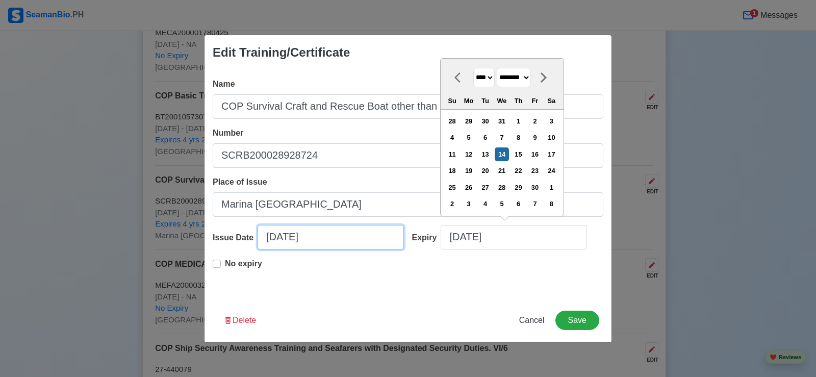
select select "****"
select select "********"
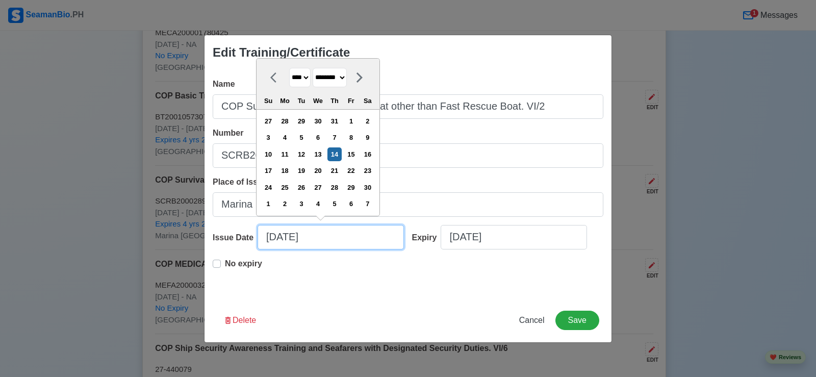
drag, startPoint x: 332, startPoint y: 238, endPoint x: 258, endPoint y: 243, distance: 74.1
click at [258, 243] on input "11/14/2024" at bounding box center [330, 237] width 146 height 24
paste input "9"
type input "11/14/2029"
select select "****"
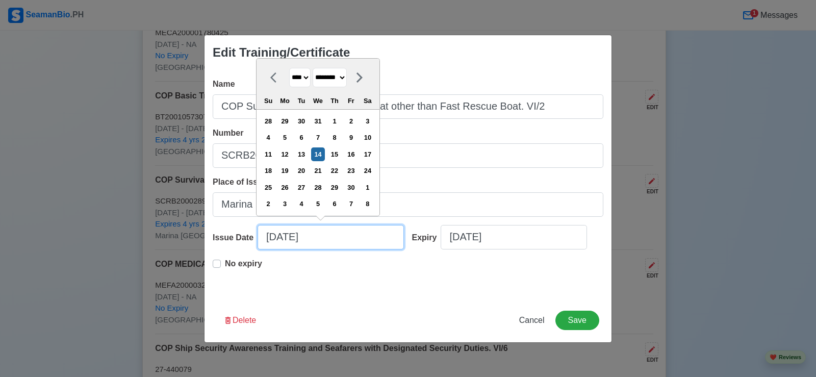
type input "11/14/2029"
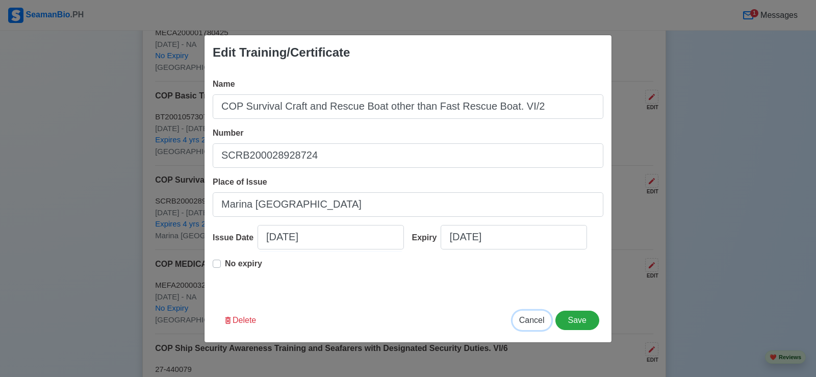
click at [537, 326] on button "Cancel" at bounding box center [531, 319] width 39 height 19
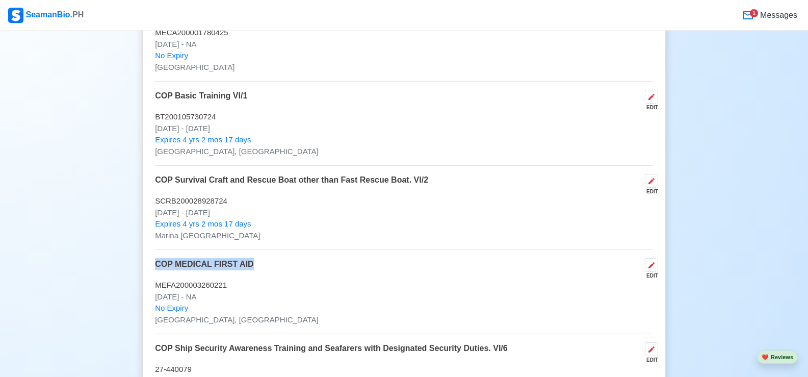
drag, startPoint x: 247, startPoint y: 267, endPoint x: 153, endPoint y: 276, distance: 94.3
click at [153, 276] on div "COP / Trainings / Certificates 7 Auto sort by Issue Date. ADD COP Advance Fire …" at bounding box center [404, 186] width 524 height 639
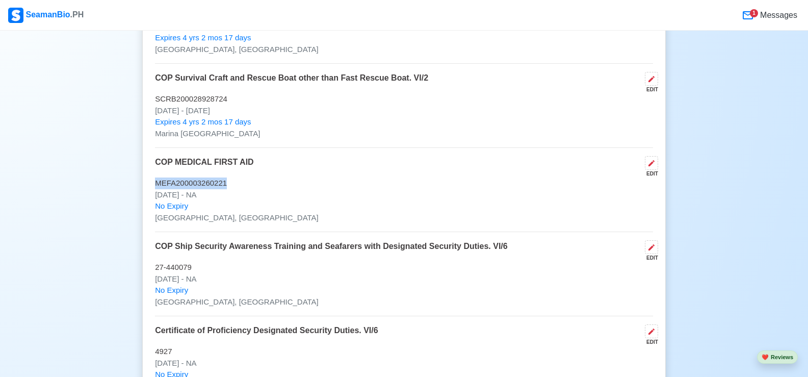
drag, startPoint x: 154, startPoint y: 186, endPoint x: 228, endPoint y: 190, distance: 73.5
click at [228, 190] on div "COP / Trainings / Certificates 7 Auto sort by Issue Date. ADD COP Advance Fire …" at bounding box center [404, 84] width 524 height 639
drag, startPoint x: 154, startPoint y: 197, endPoint x: 195, endPoint y: 201, distance: 41.0
click at [195, 201] on div "COP / Trainings / Certificates 7 Auto sort by Issue Date. ADD COP Advance Fire …" at bounding box center [404, 84] width 524 height 639
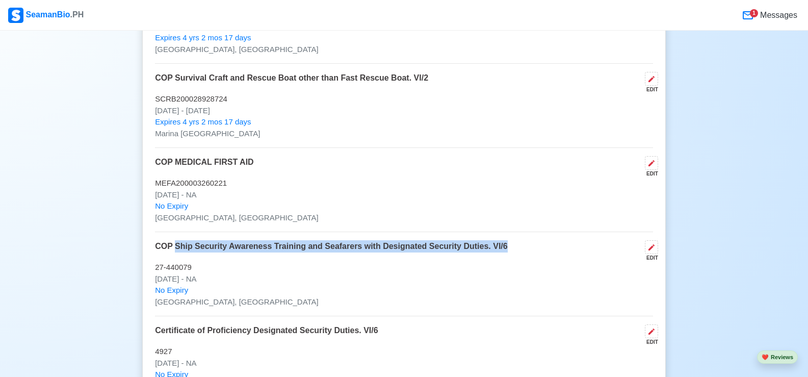
drag, startPoint x: 508, startPoint y: 251, endPoint x: 174, endPoint y: 253, distance: 333.9
click at [174, 253] on div "COP Ship Security Awareness Training and Seafarers with Designated Security Dut…" at bounding box center [404, 250] width 498 height 21
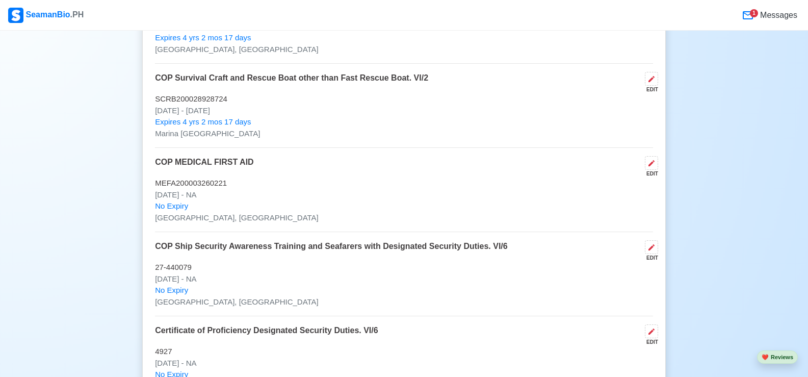
drag, startPoint x: 207, startPoint y: 249, endPoint x: 498, endPoint y: 197, distance: 294.7
click at [498, 197] on p "Jul 22 2021 - NA" at bounding box center [404, 195] width 498 height 12
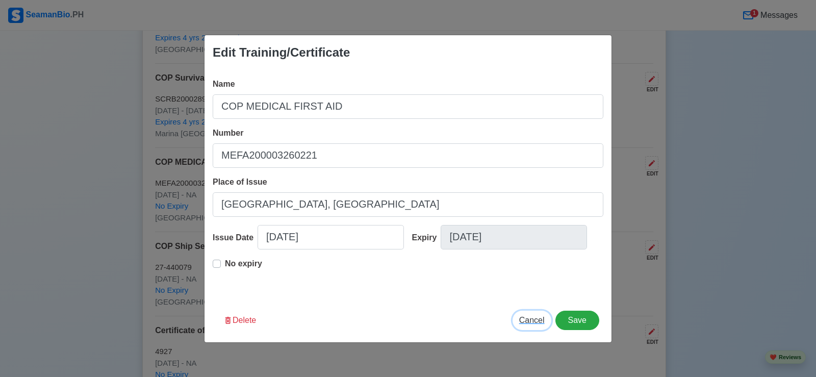
click at [532, 320] on span "Cancel" at bounding box center [531, 320] width 25 height 9
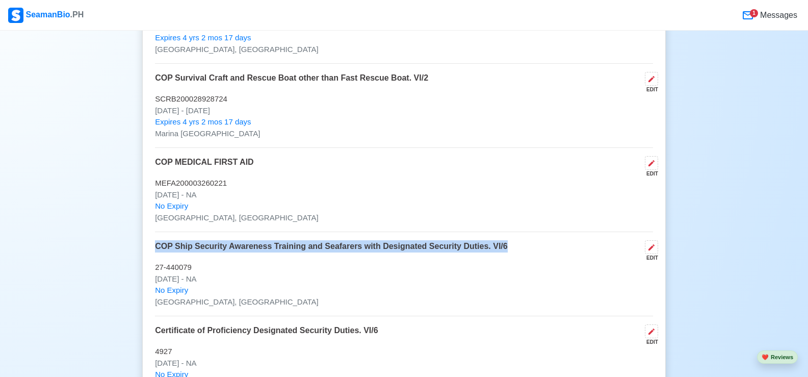
drag, startPoint x: 518, startPoint y: 249, endPoint x: 154, endPoint y: 249, distance: 364.0
click at [154, 249] on div "COP / Trainings / Certificates 7 Auto sort by Issue Date. ADD COP Advance Fire …" at bounding box center [404, 84] width 524 height 639
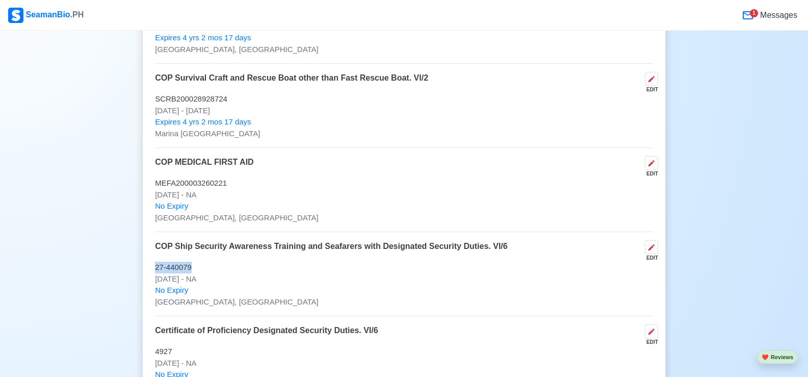
drag, startPoint x: 203, startPoint y: 272, endPoint x: 153, endPoint y: 271, distance: 50.0
click at [153, 271] on div "COP / Trainings / Certificates 7 Auto sort by Issue Date. ADD COP Advance Fire …" at bounding box center [404, 84] width 524 height 639
drag, startPoint x: 221, startPoint y: 285, endPoint x: 149, endPoint y: 283, distance: 71.4
click at [147, 284] on div "COP / Trainings / Certificates 7 Auto sort by Issue Date. ADD COP Advance Fire …" at bounding box center [404, 84] width 524 height 639
drag, startPoint x: 204, startPoint y: 269, endPoint x: 153, endPoint y: 274, distance: 50.7
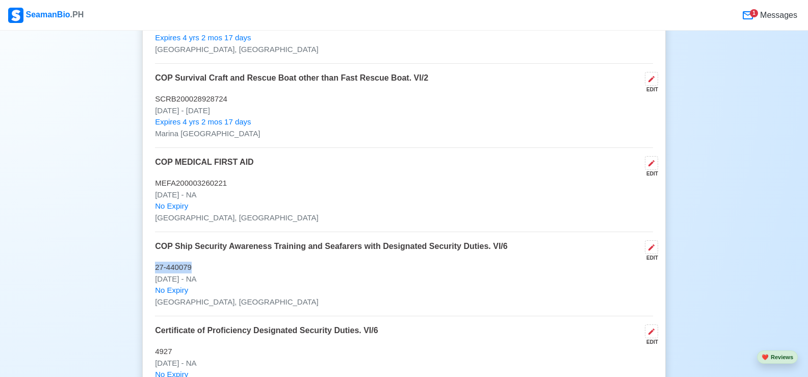
click at [153, 274] on div "COP / Trainings / Certificates 7 Auto sort by Issue Date. ADD COP Advance Fire …" at bounding box center [404, 84] width 524 height 639
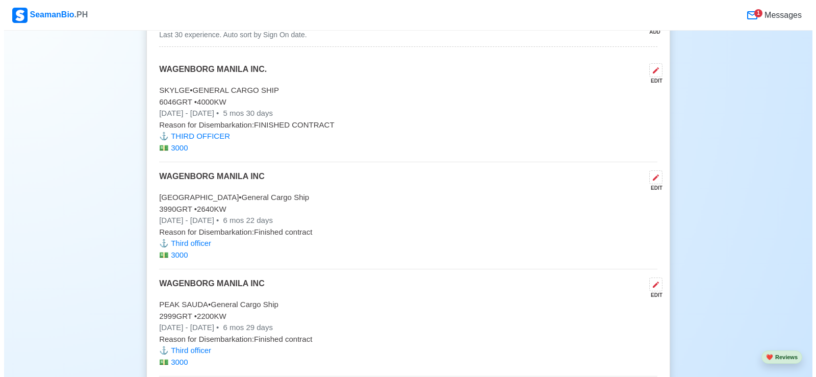
scroll to position [2498, 0]
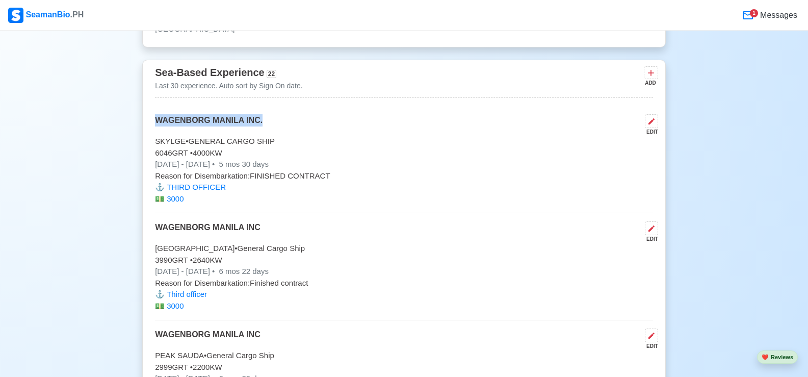
drag, startPoint x: 155, startPoint y: 125, endPoint x: 263, endPoint y: 124, distance: 107.1
click at [263, 124] on div "WAGENBORG MANILA INC. EDIT" at bounding box center [404, 124] width 498 height 21
drag, startPoint x: 189, startPoint y: 146, endPoint x: 268, endPoint y: 146, distance: 79.0
click at [268, 146] on p "SKYLGE • GENERAL CARGO SHIP" at bounding box center [404, 142] width 498 height 12
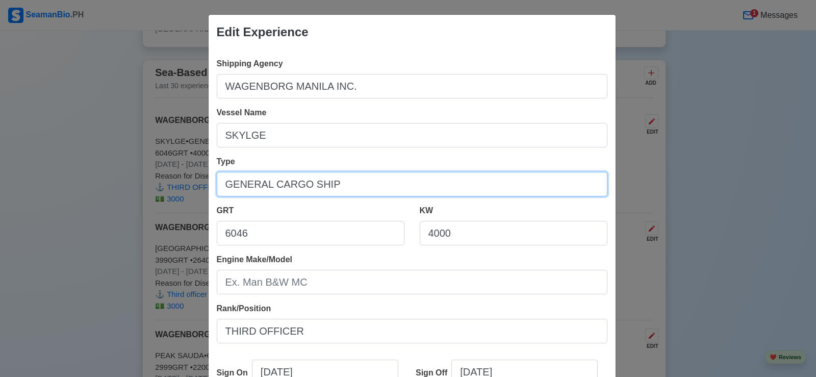
drag, startPoint x: 224, startPoint y: 185, endPoint x: 333, endPoint y: 184, distance: 109.1
click at [333, 184] on input "GENERAL CARGO SHIP" at bounding box center [412, 184] width 390 height 24
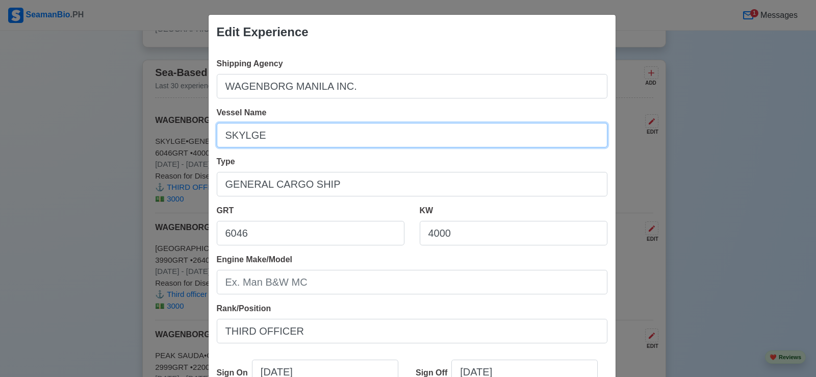
drag, startPoint x: 223, startPoint y: 138, endPoint x: 262, endPoint y: 137, distance: 39.3
click at [262, 137] on input "SKYLGE" at bounding box center [412, 135] width 390 height 24
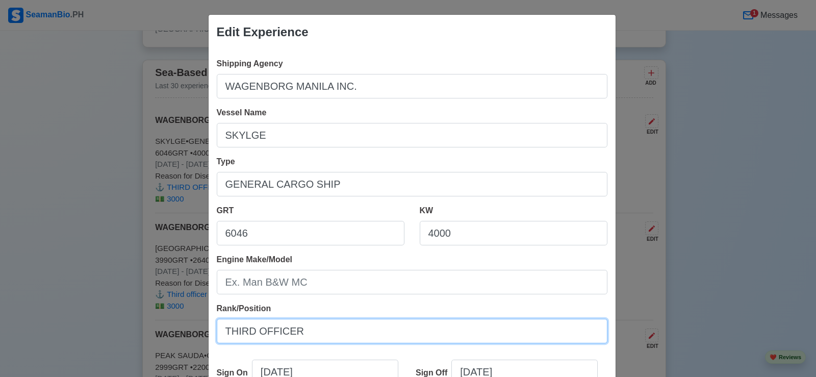
drag, startPoint x: 221, startPoint y: 331, endPoint x: 303, endPoint y: 331, distance: 81.6
click at [303, 331] on input "THIRD OFFICER" at bounding box center [412, 331] width 390 height 24
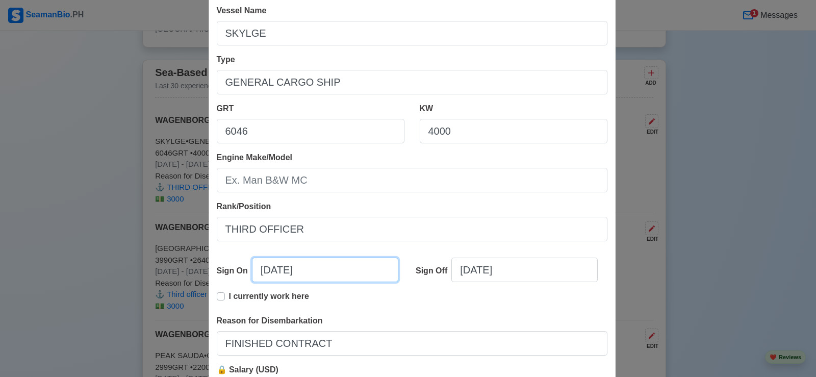
select select "****"
select select "********"
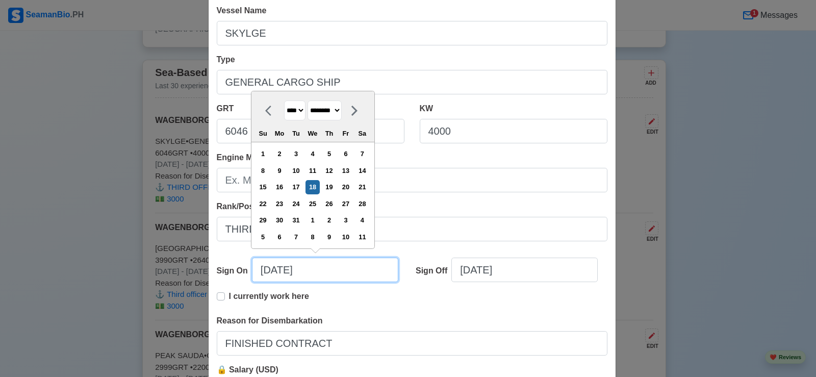
drag, startPoint x: 257, startPoint y: 271, endPoint x: 311, endPoint y: 271, distance: 54.0
click at [311, 271] on input "12/18/2024" at bounding box center [325, 269] width 146 height 24
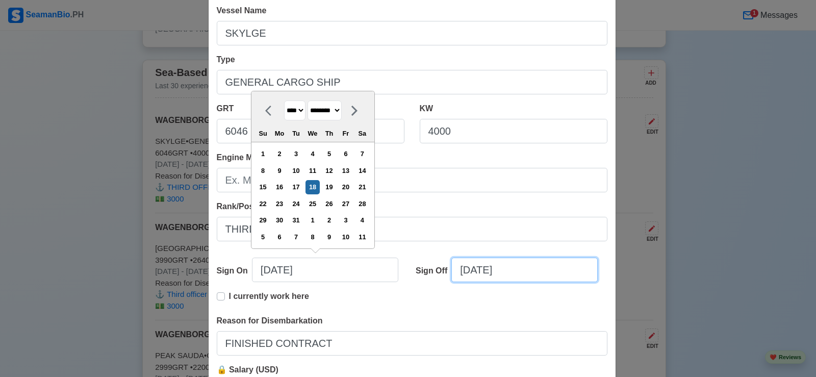
select select "****"
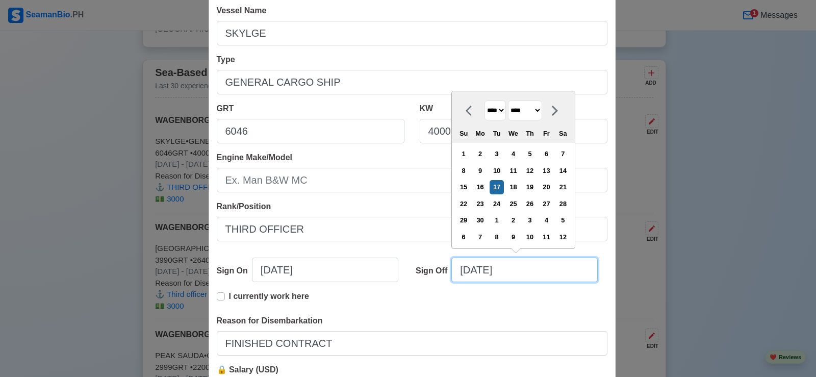
drag, startPoint x: 458, startPoint y: 273, endPoint x: 519, endPoint y: 267, distance: 61.4
click at [519, 267] on input "06/17/2025" at bounding box center [524, 269] width 146 height 24
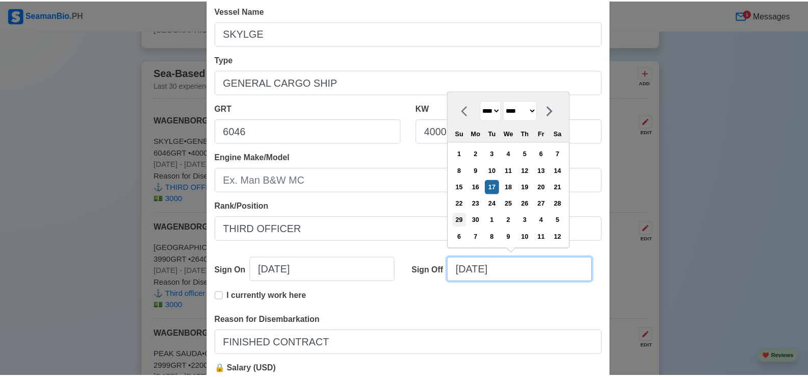
scroll to position [204, 0]
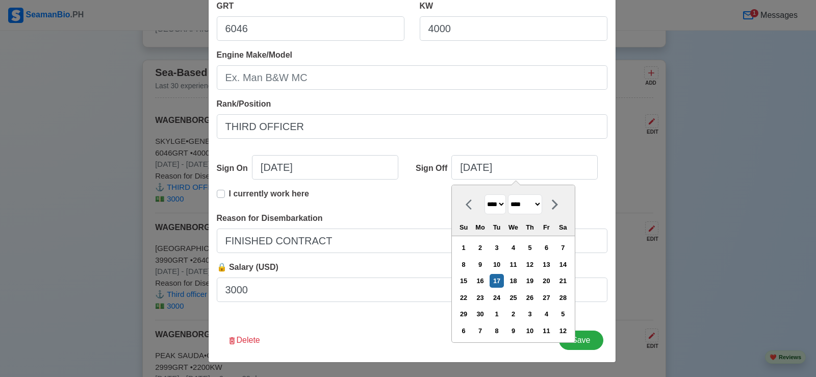
click at [537, 343] on div "**** **** **** **** **** **** **** **** **** **** **** **** **** **** **** ****…" at bounding box center [513, 264] width 124 height 158
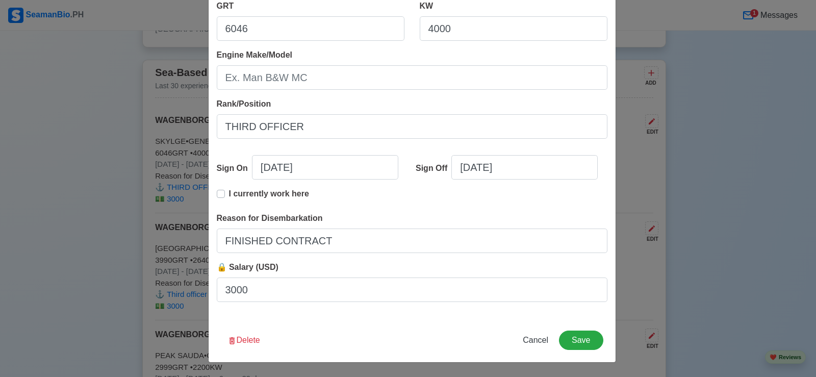
click at [395, 317] on div "Shipping Agency WAGENBORG MANILA INC. Vessel Name SKYLGE Type GENERAL CARGO SHI…" at bounding box center [412, 81] width 407 height 473
click at [533, 340] on span "Cancel" at bounding box center [535, 339] width 25 height 9
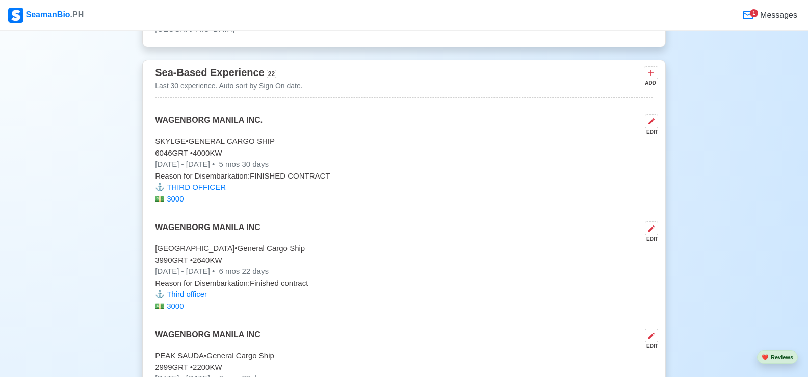
scroll to position [2549, 0]
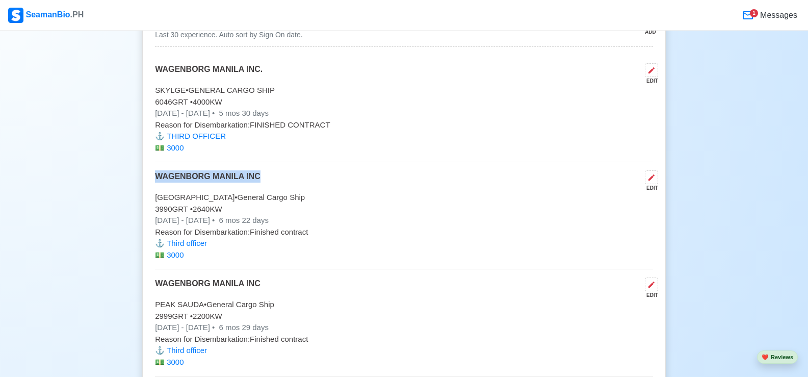
drag, startPoint x: 155, startPoint y: 181, endPoint x: 277, endPoint y: 187, distance: 121.5
click at [277, 187] on div "WAGENBORG MANILA INC EDIT" at bounding box center [404, 180] width 498 height 21
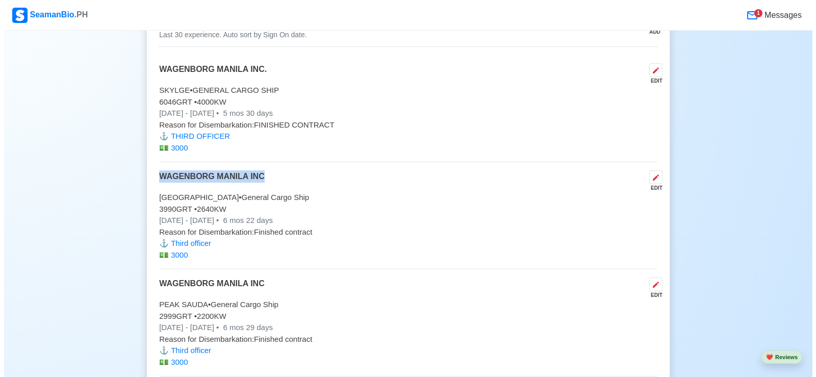
scroll to position [2600, 0]
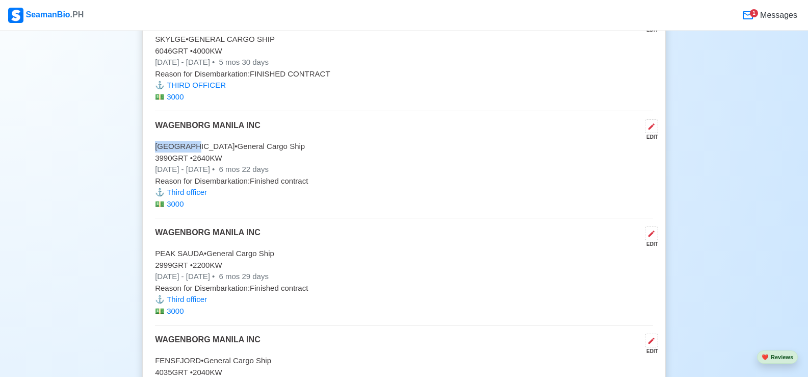
drag, startPoint x: 157, startPoint y: 151, endPoint x: 197, endPoint y: 151, distance: 40.8
click at [197, 151] on p "NORDFJORD • General Cargo Ship" at bounding box center [404, 147] width 498 height 12
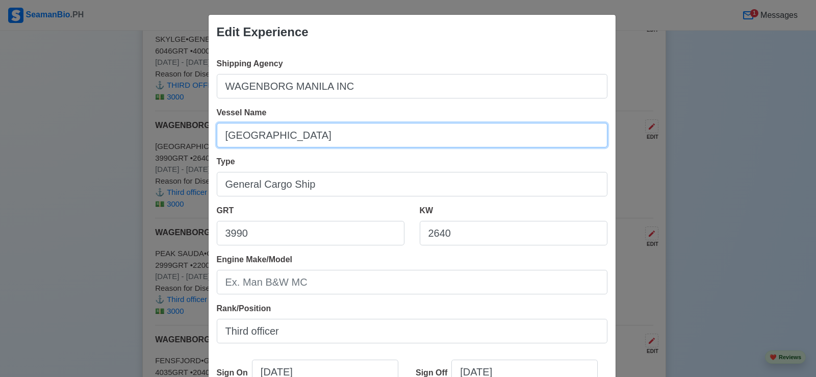
drag, startPoint x: 222, startPoint y: 134, endPoint x: 285, endPoint y: 138, distance: 62.8
click at [285, 138] on input "NORDFJORD" at bounding box center [412, 135] width 390 height 24
paste input "WAGENBORG MANILA INC"
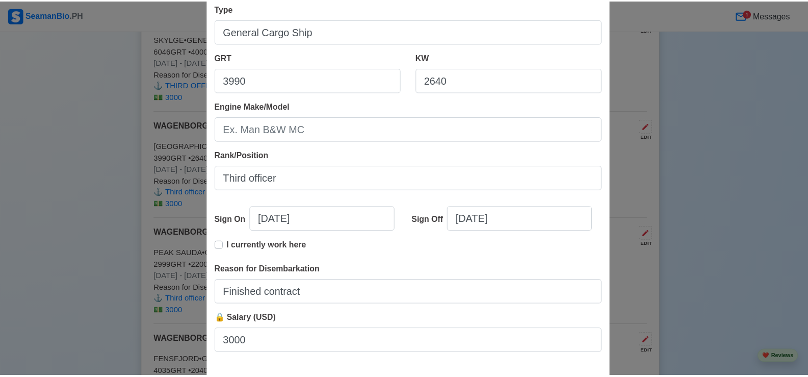
scroll to position [204, 0]
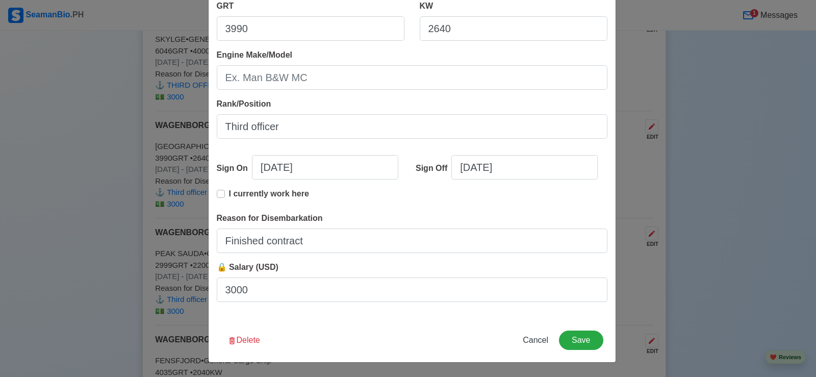
type input "WAGENBORG MANILA INC"
click at [533, 341] on span "Cancel" at bounding box center [535, 339] width 25 height 9
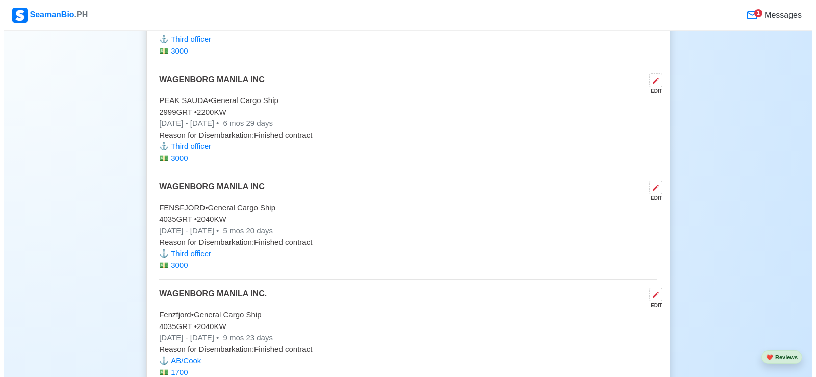
scroll to position [2651, 0]
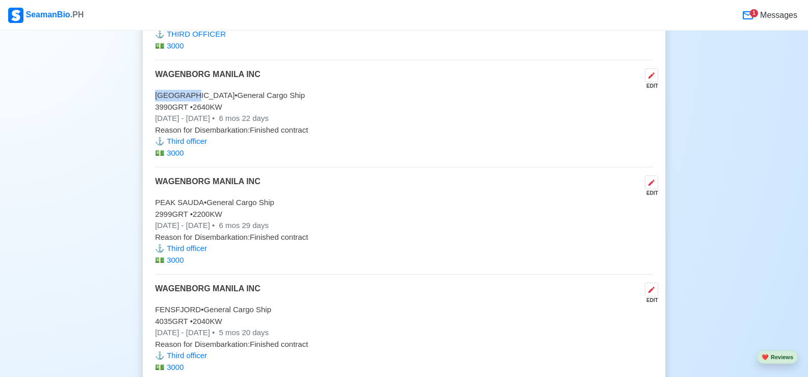
drag, startPoint x: 155, startPoint y: 100, endPoint x: 197, endPoint y: 101, distance: 41.8
click at [197, 101] on p "NORDFJORD • General Cargo Ship" at bounding box center [404, 96] width 498 height 12
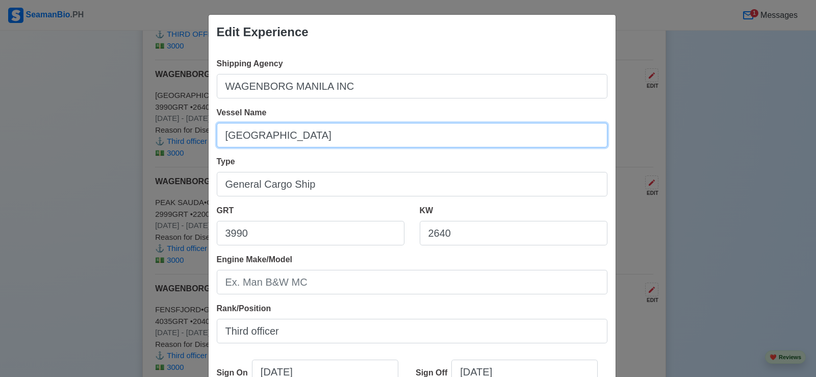
drag, startPoint x: 221, startPoint y: 138, endPoint x: 290, endPoint y: 139, distance: 69.3
click at [290, 139] on input "NORDFJORD" at bounding box center [412, 135] width 390 height 24
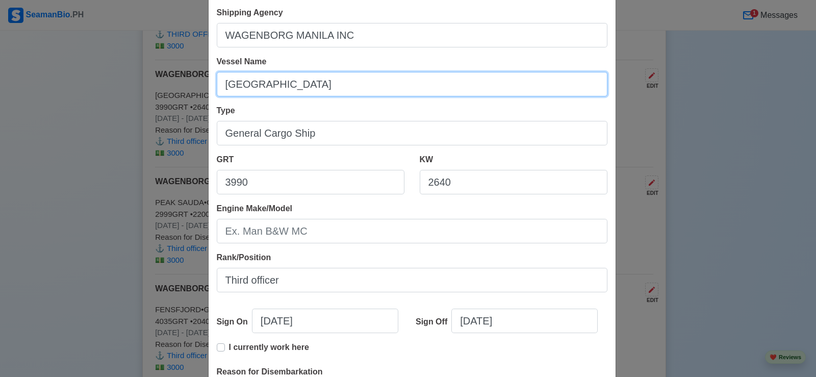
scroll to position [102, 0]
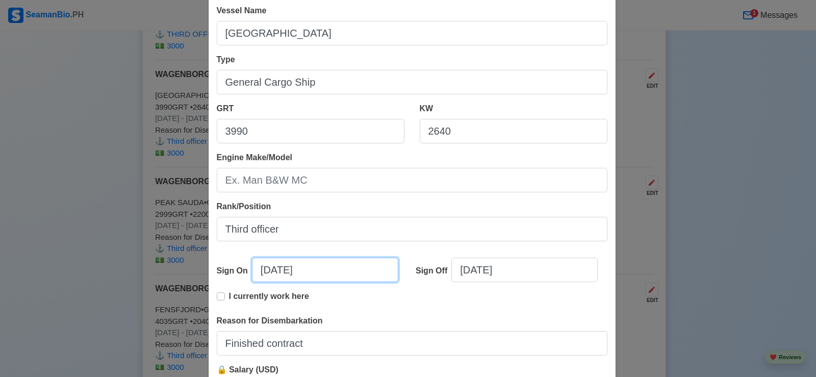
select select "****"
select select "*****"
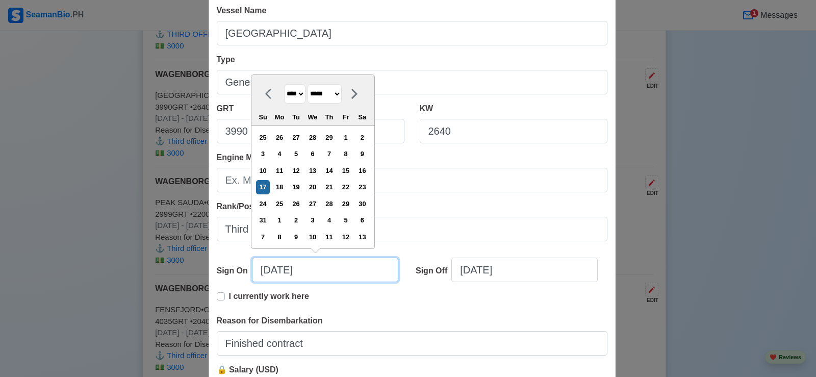
drag, startPoint x: 258, startPoint y: 270, endPoint x: 268, endPoint y: 271, distance: 9.7
click at [268, 271] on input "03/17/2024" at bounding box center [325, 269] width 146 height 24
drag, startPoint x: 257, startPoint y: 272, endPoint x: 315, endPoint y: 271, distance: 57.1
click at [315, 271] on input "03/17/2024" at bounding box center [325, 269] width 146 height 24
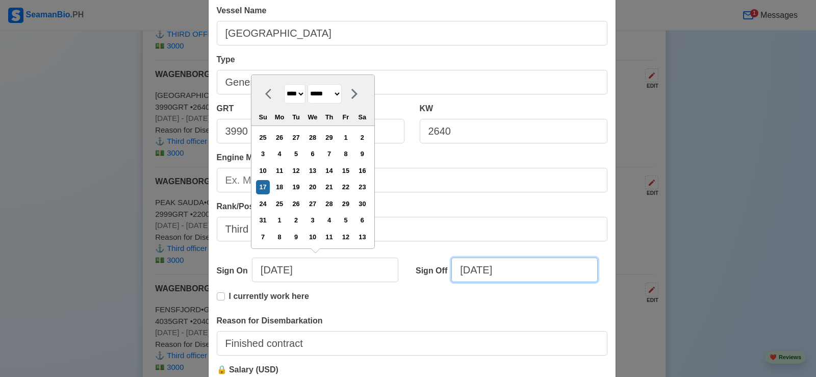
select select "****"
select select "*******"
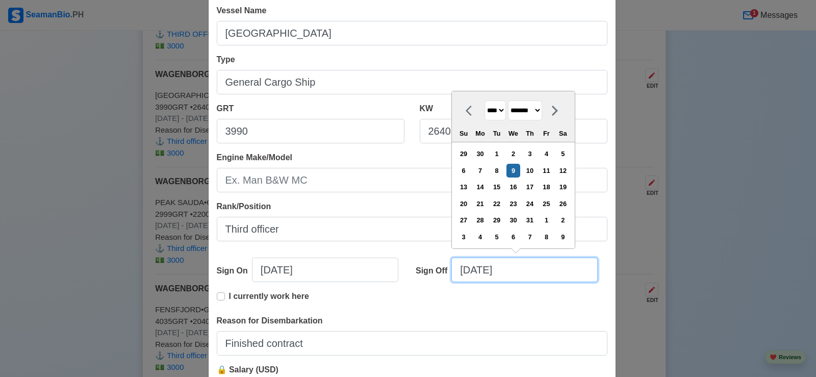
drag, startPoint x: 457, startPoint y: 272, endPoint x: 514, endPoint y: 274, distance: 57.6
click at [514, 274] on input "10/09/2024" at bounding box center [524, 269] width 146 height 24
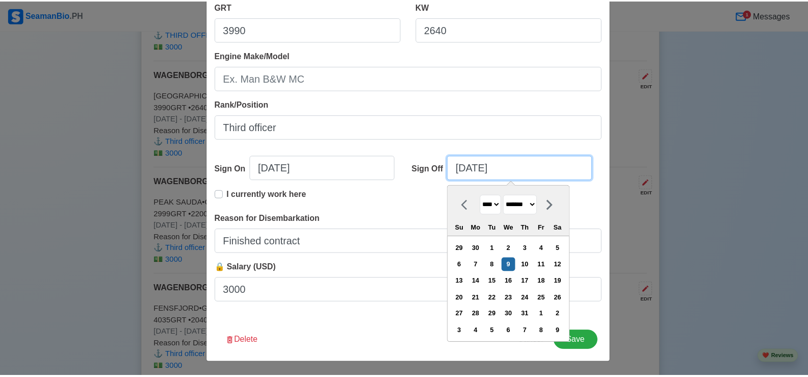
scroll to position [204, 0]
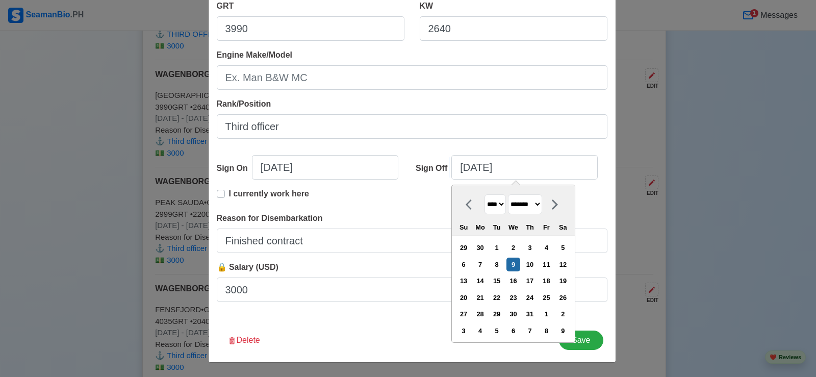
drag, startPoint x: 365, startPoint y: 318, endPoint x: 373, endPoint y: 323, distance: 9.4
click at [366, 319] on div "Edit Experience Shipping Agency WAGENBORG MANILA INC Vessel Name NORDFJORD Type…" at bounding box center [412, 86] width 408 height 553
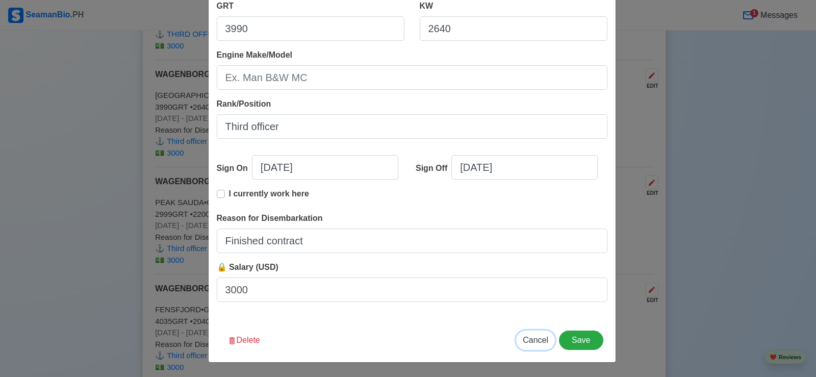
click at [529, 338] on span "Cancel" at bounding box center [535, 339] width 25 height 9
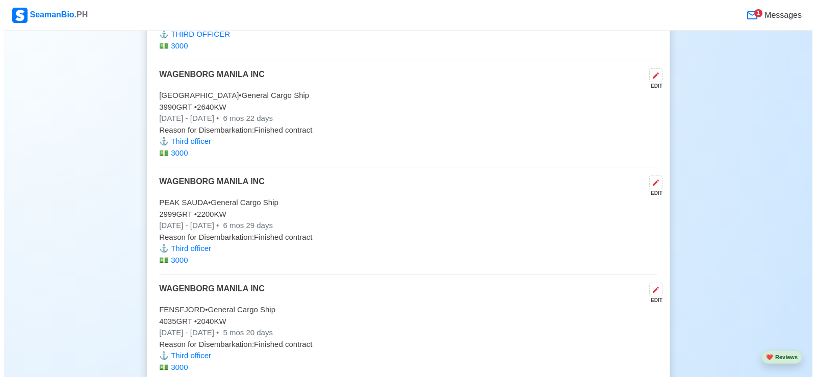
scroll to position [2702, 0]
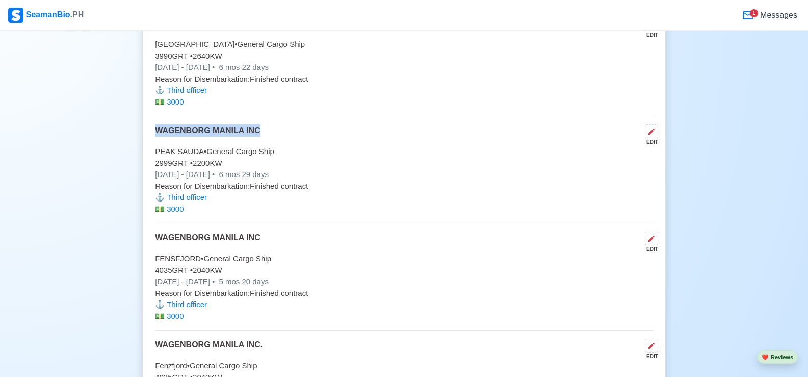
drag, startPoint x: 171, startPoint y: 133, endPoint x: 266, endPoint y: 133, distance: 94.3
click at [266, 133] on div "WAGENBORG MANILA INC EDIT" at bounding box center [404, 134] width 498 height 21
click at [341, 163] on p "2999 GRT • 2200 KW" at bounding box center [404, 164] width 498 height 12
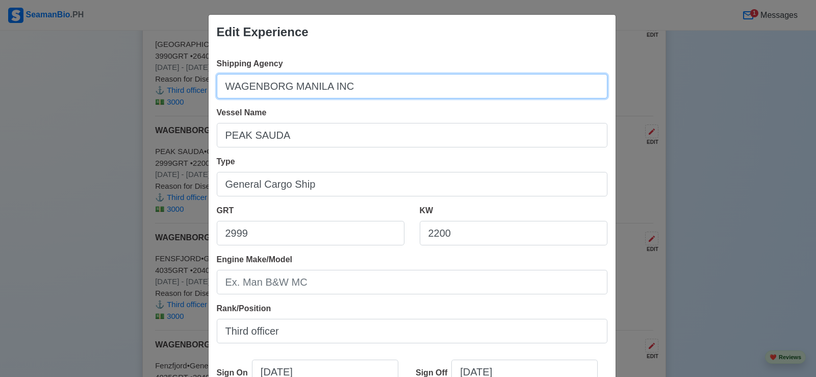
drag, startPoint x: 221, startPoint y: 89, endPoint x: 364, endPoint y: 88, distance: 142.7
click at [364, 88] on input "WAGENBORG MANILA INC" at bounding box center [412, 86] width 390 height 24
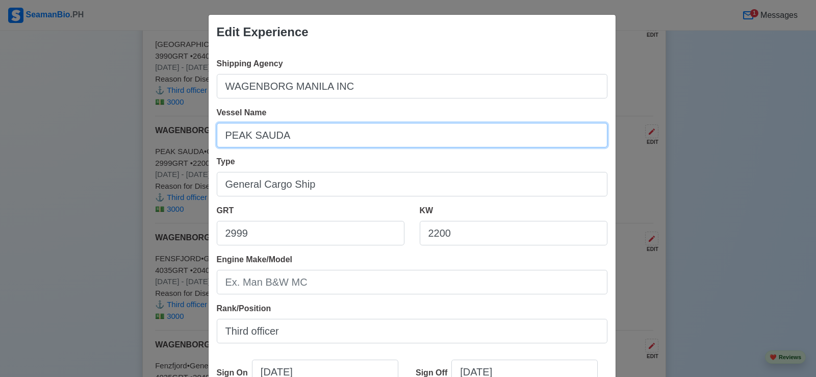
drag, startPoint x: 221, startPoint y: 138, endPoint x: 301, endPoint y: 137, distance: 79.5
click at [301, 137] on input "PEAK SAUDA" at bounding box center [412, 135] width 390 height 24
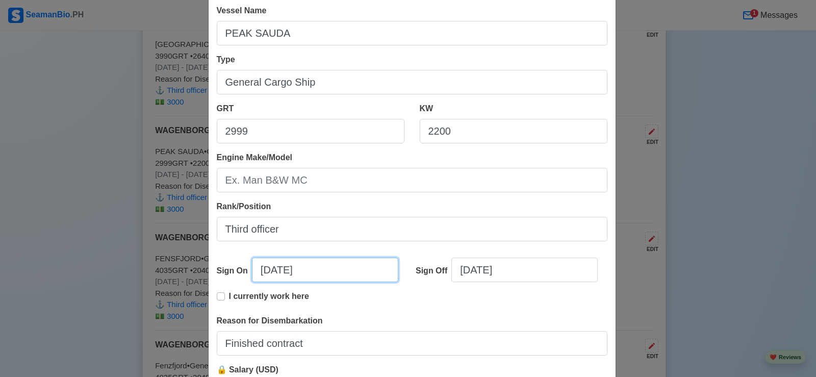
select select "****"
select select "***"
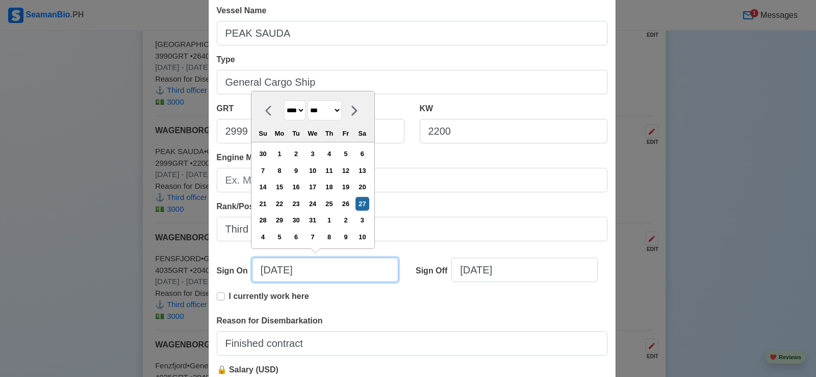
drag, startPoint x: 257, startPoint y: 272, endPoint x: 309, endPoint y: 273, distance: 52.0
click at [309, 273] on input "05/27/2023" at bounding box center [325, 269] width 146 height 24
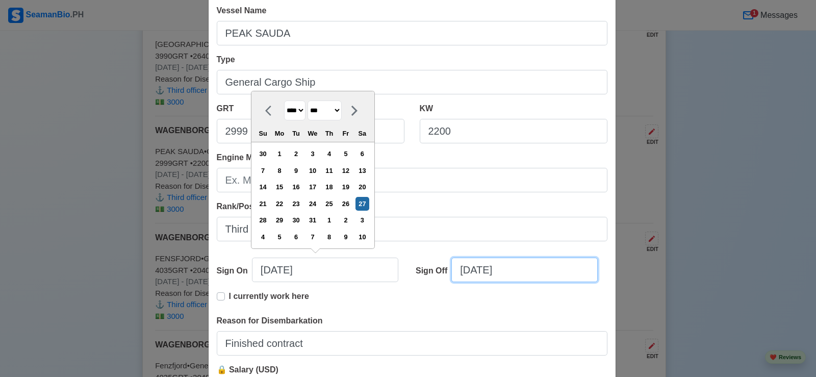
select select "****"
select select "********"
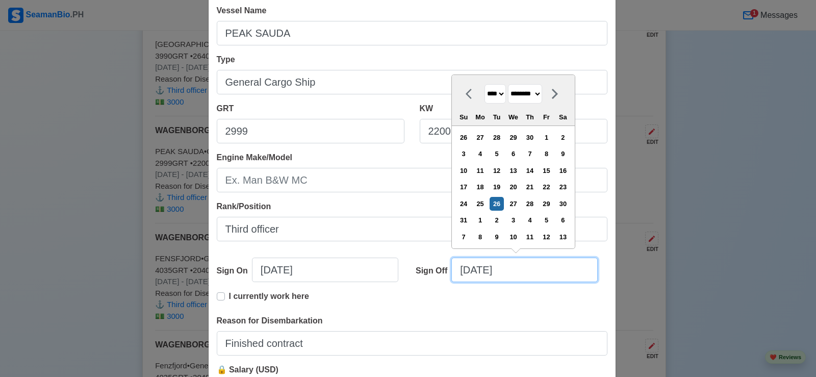
drag, startPoint x: 458, startPoint y: 273, endPoint x: 521, endPoint y: 271, distance: 63.2
click at [521, 271] on input "12/26/2023" at bounding box center [524, 269] width 146 height 24
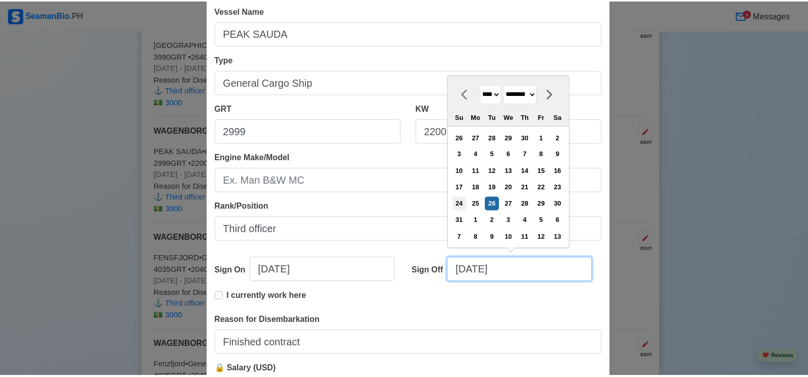
scroll to position [204, 0]
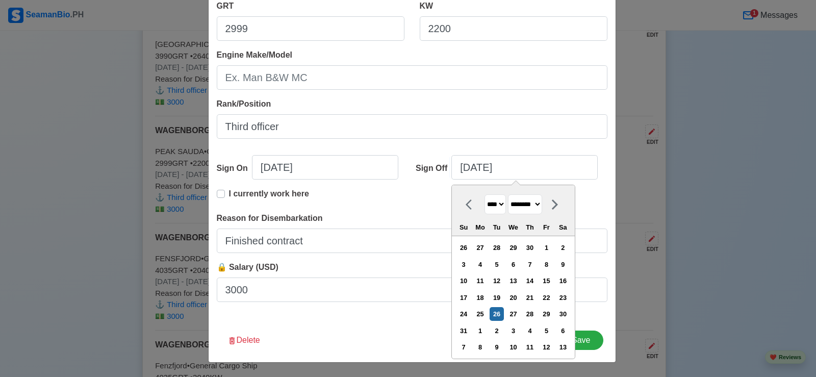
click at [423, 311] on div "Shipping Agency WAGENBORG MANILA INC Vessel Name PEAK SAUDA Type General Cargo …" at bounding box center [412, 81] width 407 height 473
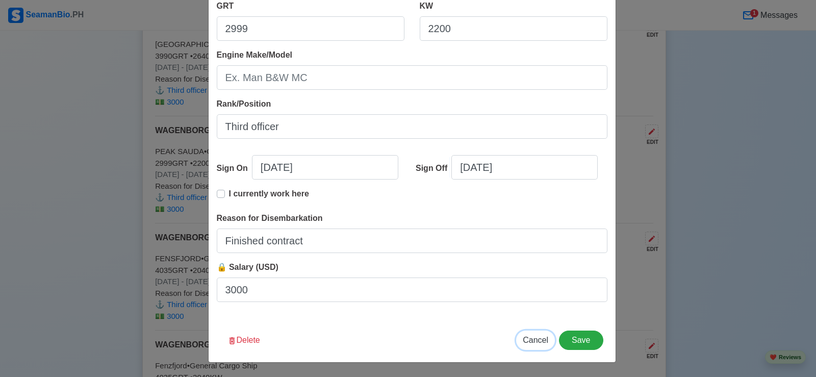
click at [531, 339] on span "Cancel" at bounding box center [535, 339] width 25 height 9
type input "08/28/2025"
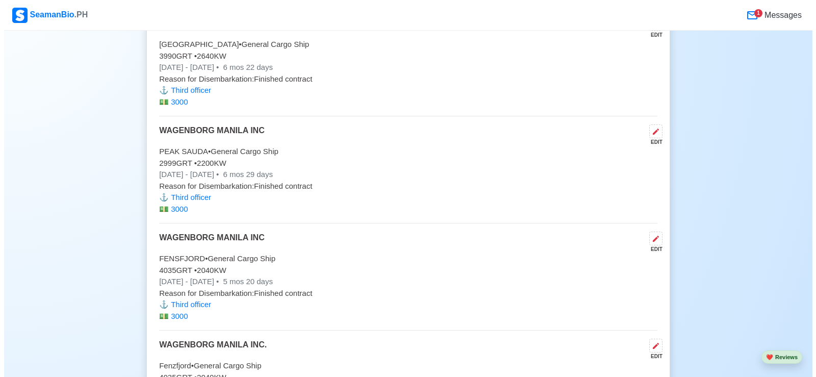
scroll to position [2753, 0]
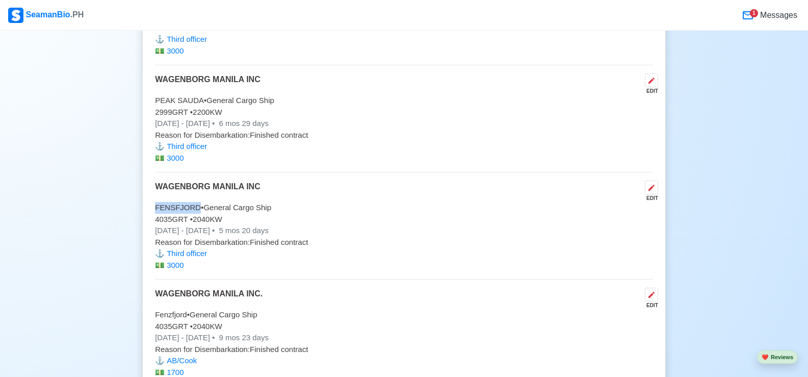
drag, startPoint x: 157, startPoint y: 213, endPoint x: 194, endPoint y: 216, distance: 37.4
click at [194, 214] on p "FENSFJORD • General Cargo Ship" at bounding box center [404, 208] width 498 height 12
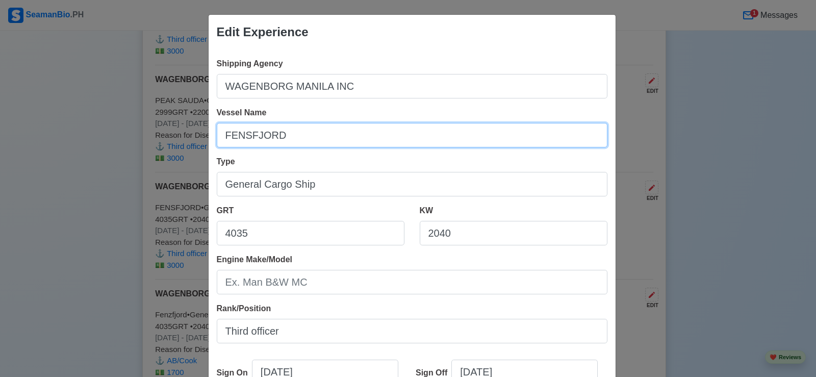
drag, startPoint x: 222, startPoint y: 134, endPoint x: 296, endPoint y: 147, distance: 75.0
click at [296, 147] on input "FENSFJORD" at bounding box center [412, 135] width 390 height 24
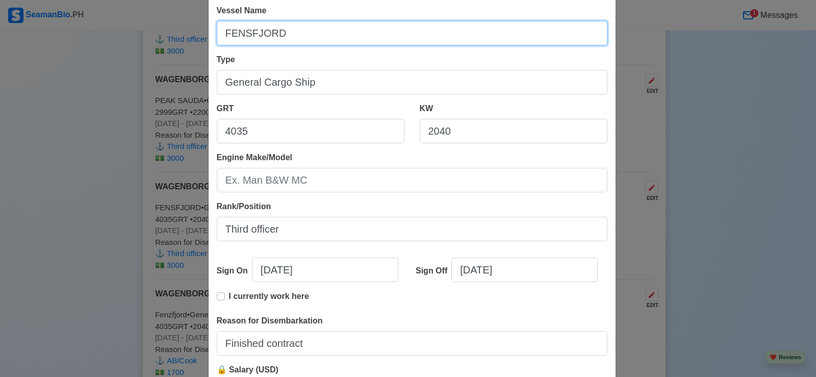
scroll to position [153, 0]
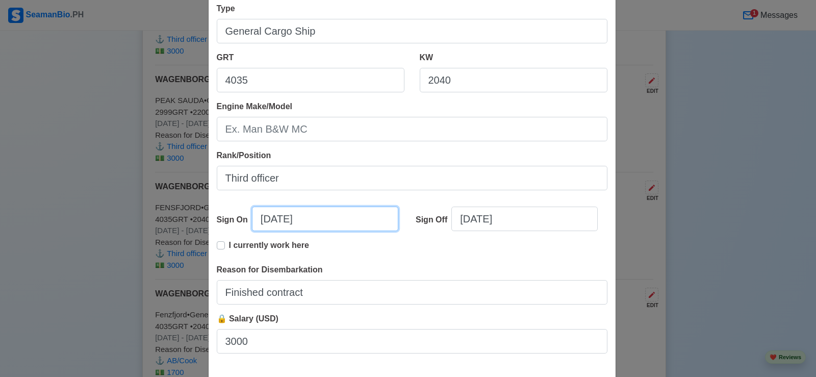
select select "****"
select select "*********"
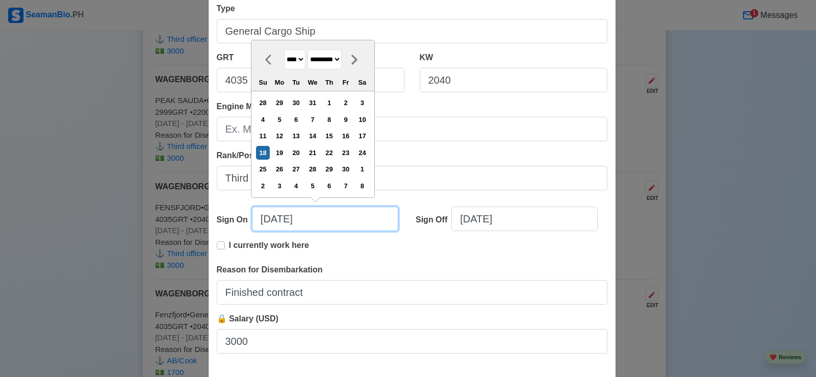
drag, startPoint x: 254, startPoint y: 218, endPoint x: 315, endPoint y: 216, distance: 60.7
click at [315, 216] on input "09/18/2022" at bounding box center [325, 218] width 146 height 24
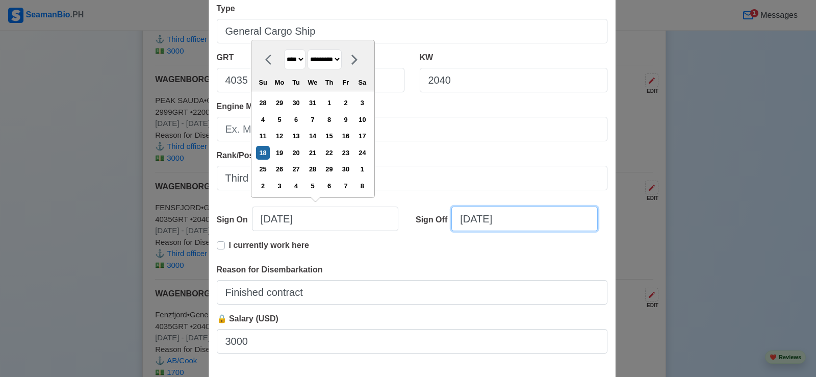
select select "****"
select select "*****"
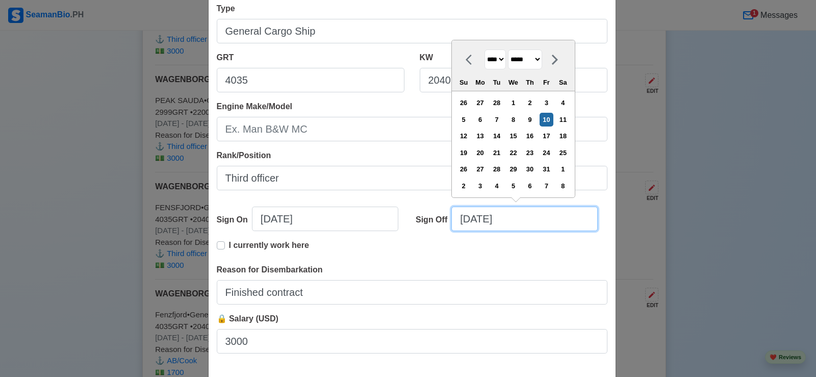
drag, startPoint x: 456, startPoint y: 221, endPoint x: 531, endPoint y: 217, distance: 75.6
click at [531, 217] on input "03/10/2023" at bounding box center [524, 218] width 146 height 24
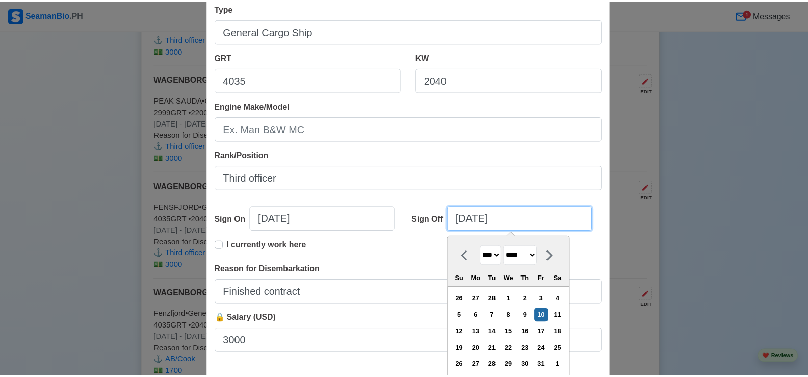
scroll to position [204, 0]
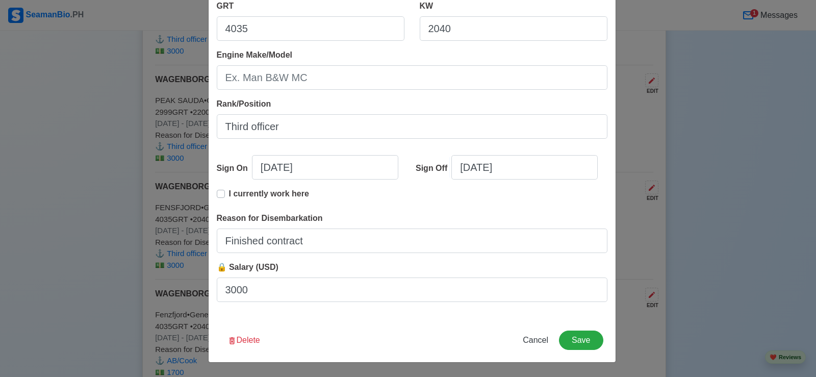
drag, startPoint x: 442, startPoint y: 342, endPoint x: 572, endPoint y: 360, distance: 131.3
click at [444, 343] on div "Delete Cancel Save" at bounding box center [412, 346] width 407 height 32
click at [530, 344] on span "Cancel" at bounding box center [535, 339] width 25 height 9
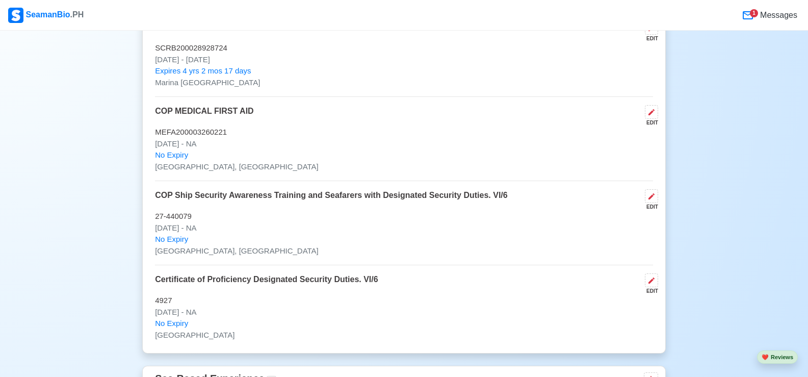
scroll to position [2090, 0]
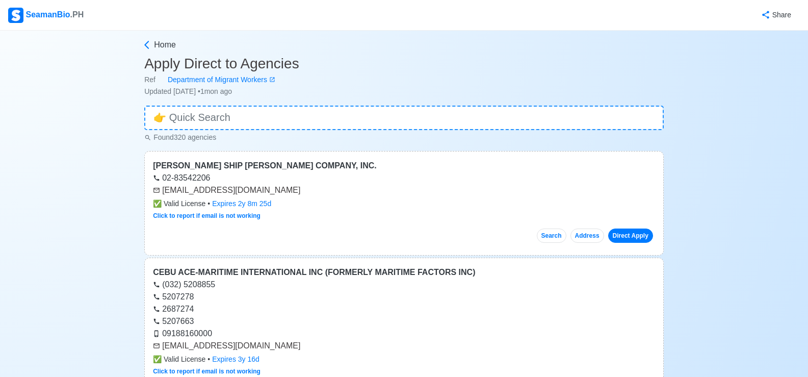
scroll to position [1223, 0]
